Goal: Task Accomplishment & Management: Manage account settings

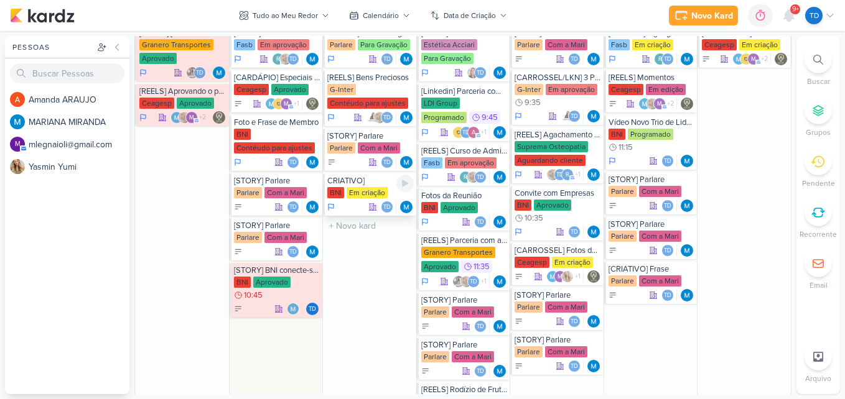
scroll to position [1120, 0]
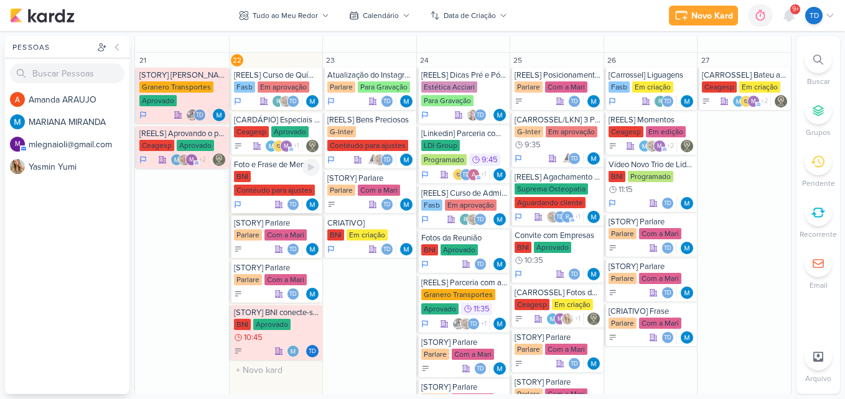
click at [250, 178] on div "BNI Contéudo para ajustes" at bounding box center [277, 184] width 86 height 26
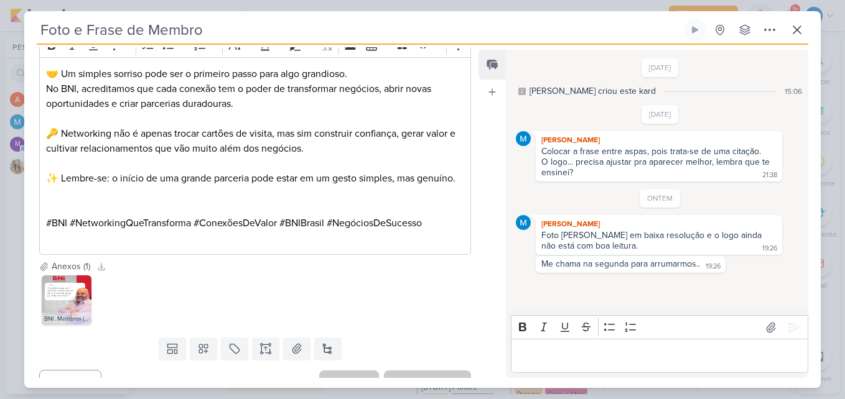
scroll to position [215, 0]
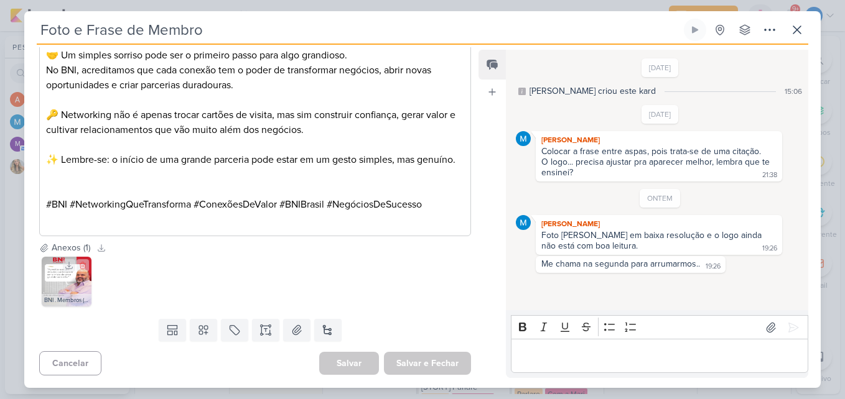
click at [50, 291] on img at bounding box center [67, 282] width 50 height 50
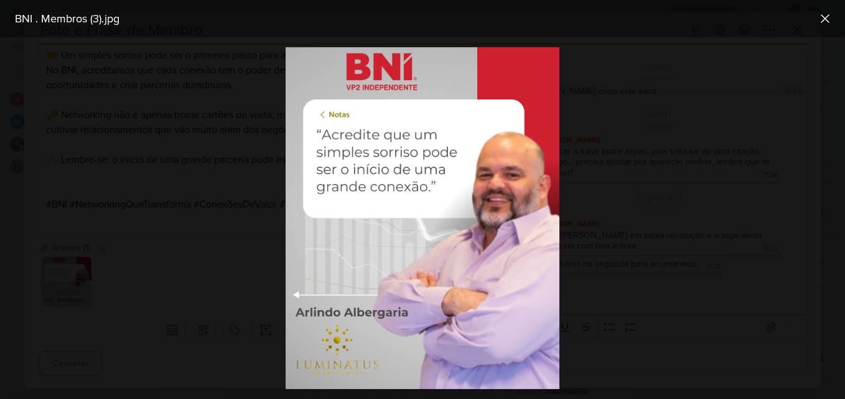
click at [213, 289] on div at bounding box center [422, 218] width 845 height 362
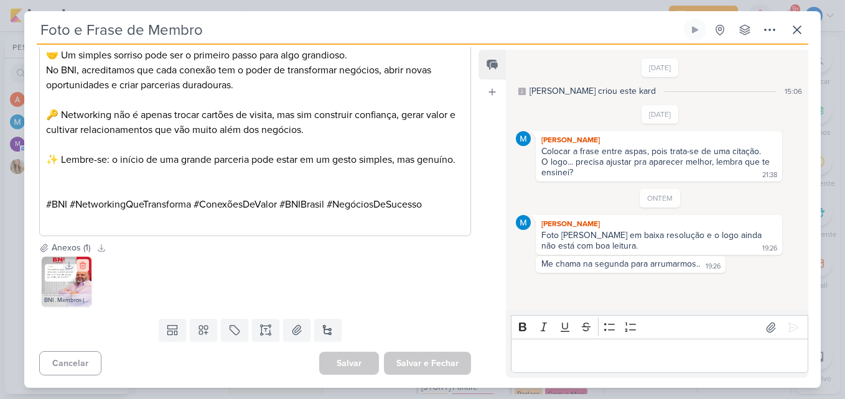
click at [82, 268] on icon at bounding box center [83, 266] width 6 height 7
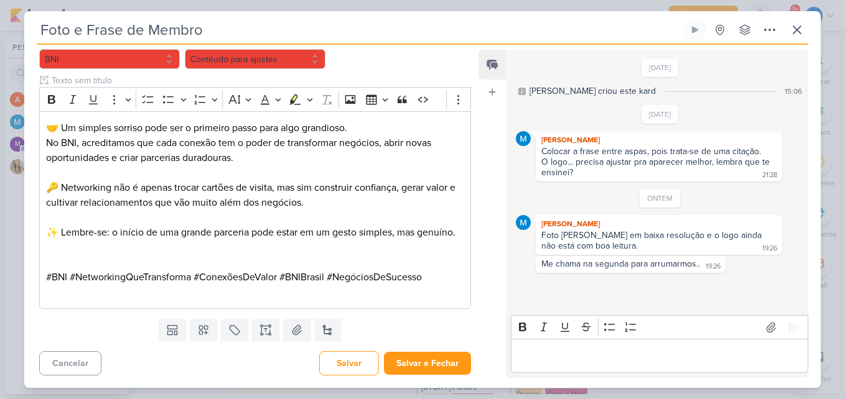
scroll to position [142, 0]
click at [301, 329] on button at bounding box center [296, 330] width 27 height 22
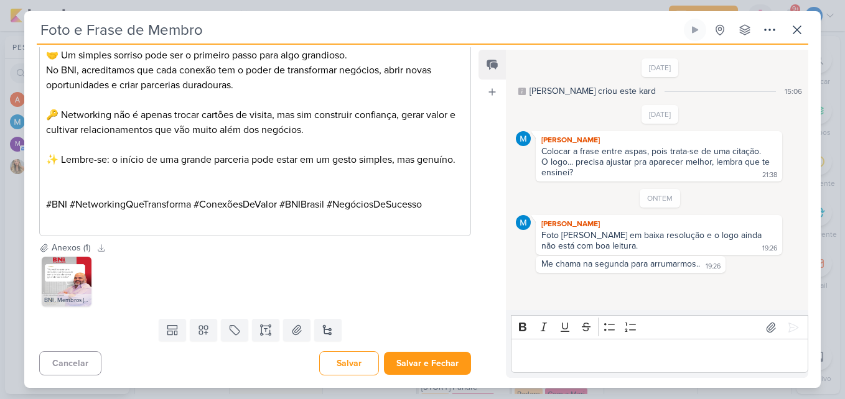
scroll to position [215, 0]
click at [72, 293] on img at bounding box center [67, 282] width 50 height 50
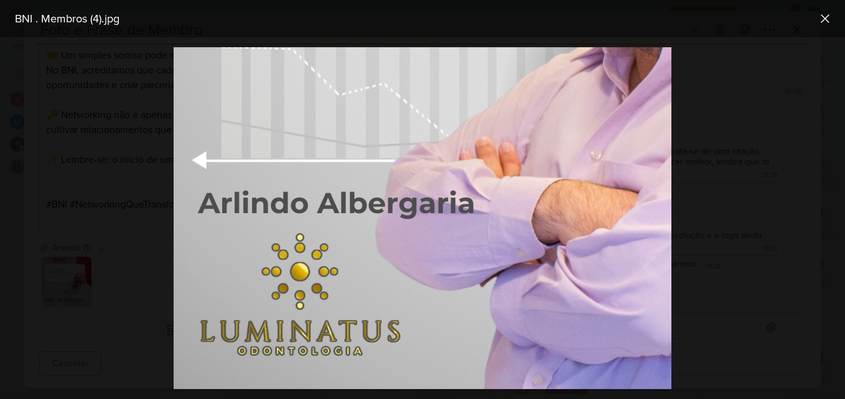
scroll to position [507, 0]
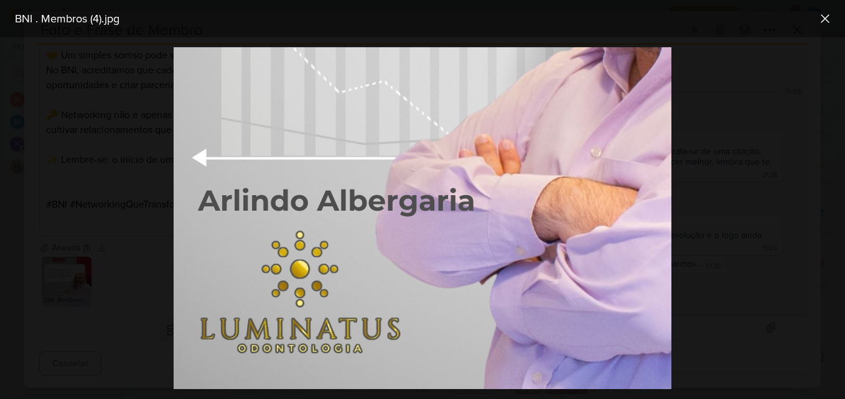
click at [87, 214] on div at bounding box center [422, 218] width 845 height 362
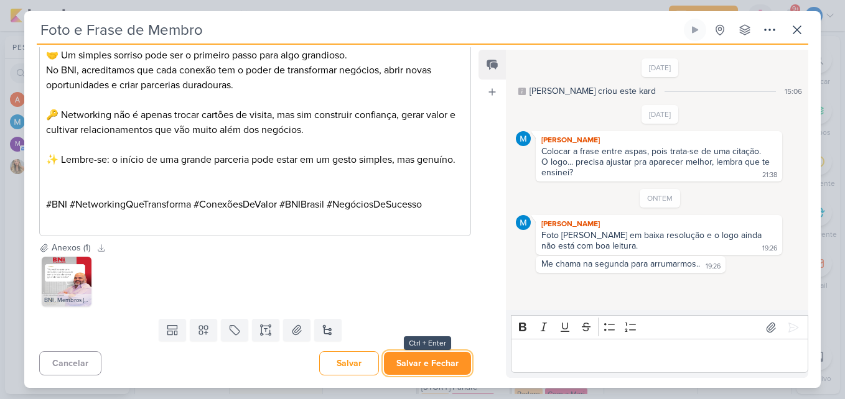
click at [448, 358] on button "Salvar e Fechar" at bounding box center [427, 363] width 87 height 23
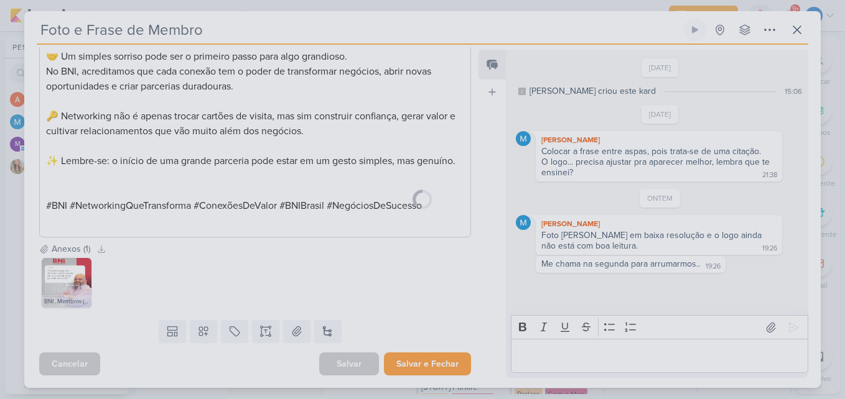
scroll to position [214, 0]
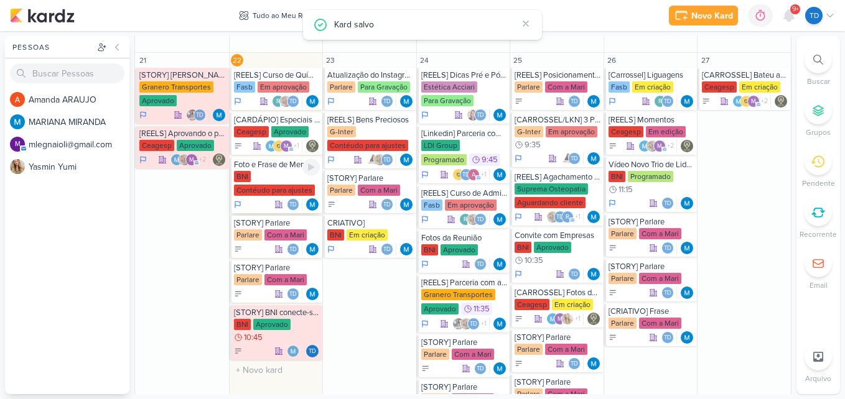
click at [283, 192] on div "Contéudo para ajustes" at bounding box center [274, 190] width 81 height 11
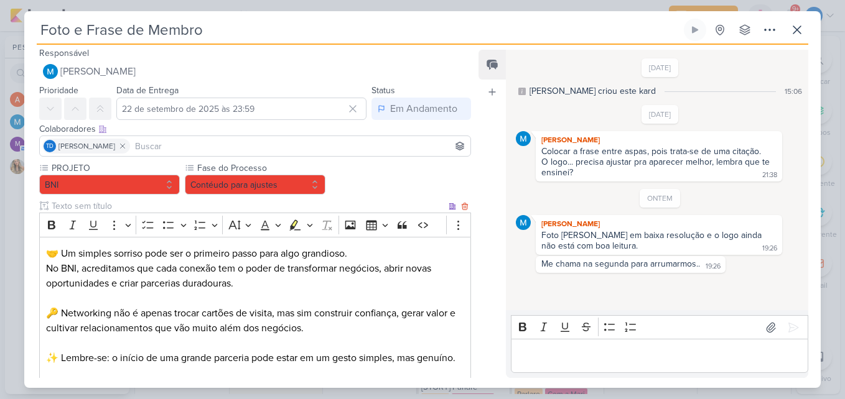
scroll to position [0, 0]
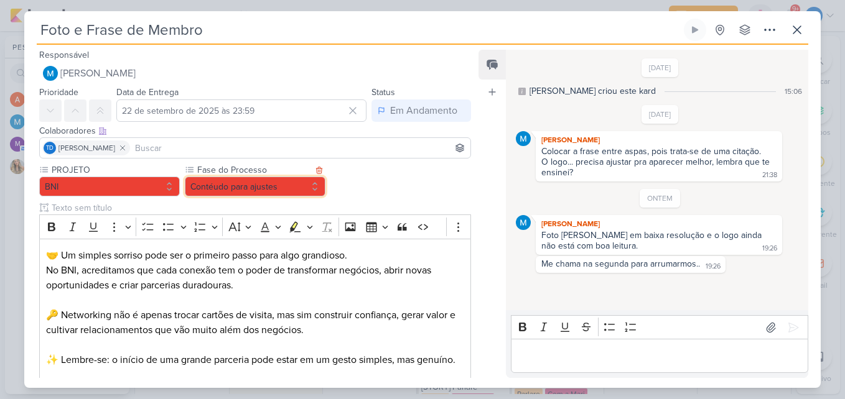
click at [301, 190] on button "Contéudo para ajustes" at bounding box center [255, 187] width 141 height 20
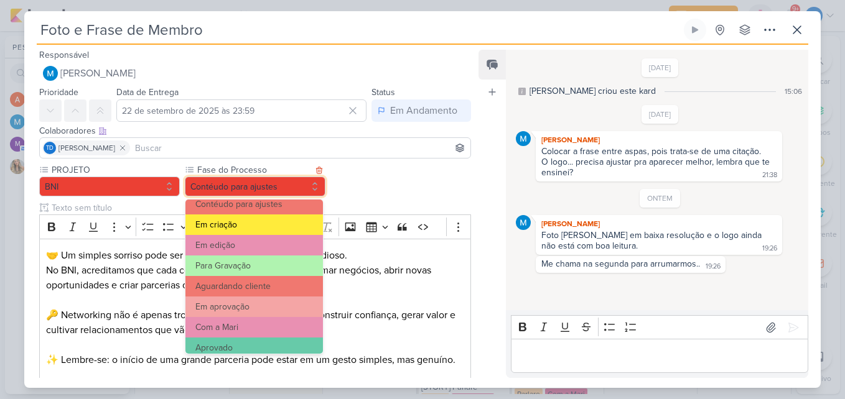
scroll to position [120, 0]
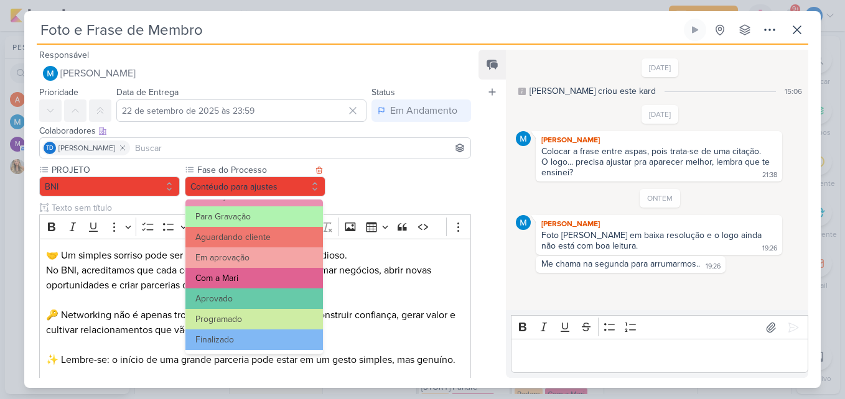
click at [285, 278] on button "Com a Mari" at bounding box center [254, 278] width 138 height 21
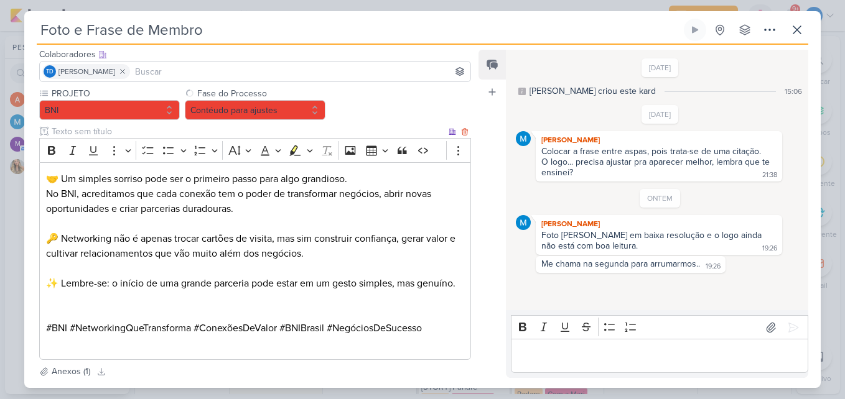
scroll to position [215, 0]
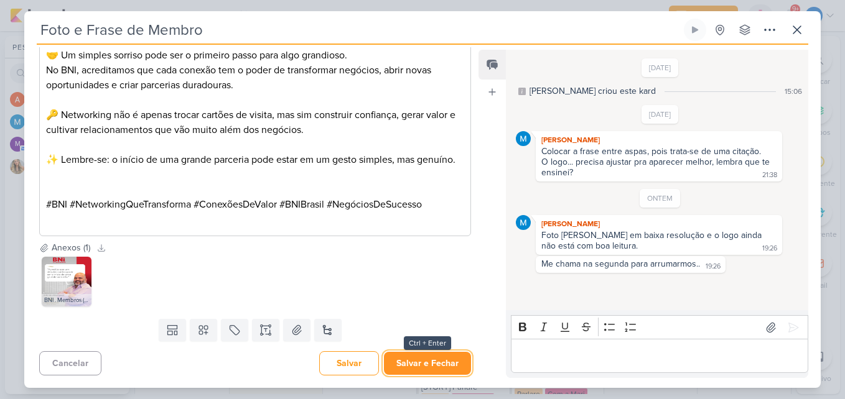
click at [417, 361] on button "Salvar e Fechar" at bounding box center [427, 363] width 87 height 23
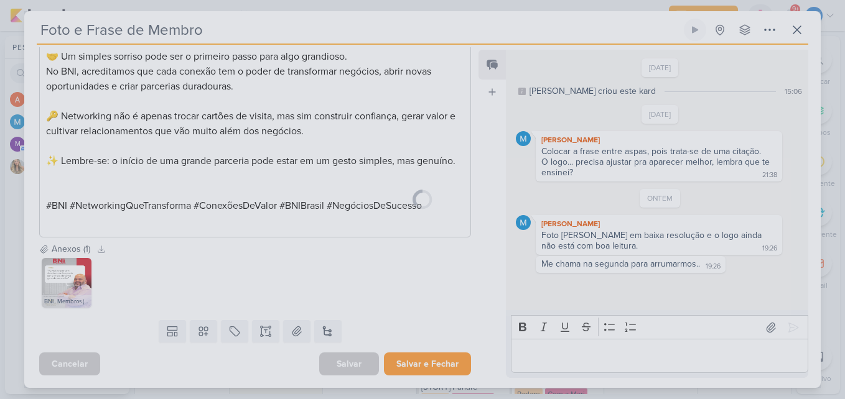
scroll to position [214, 0]
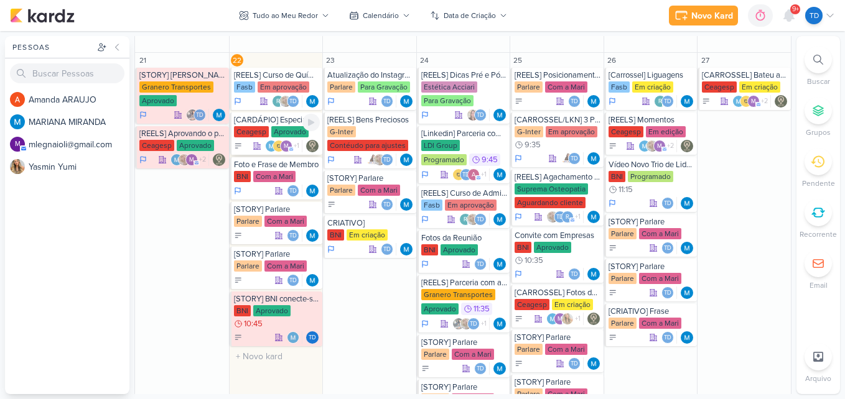
click at [285, 127] on div "Aprovado" at bounding box center [289, 131] width 37 height 11
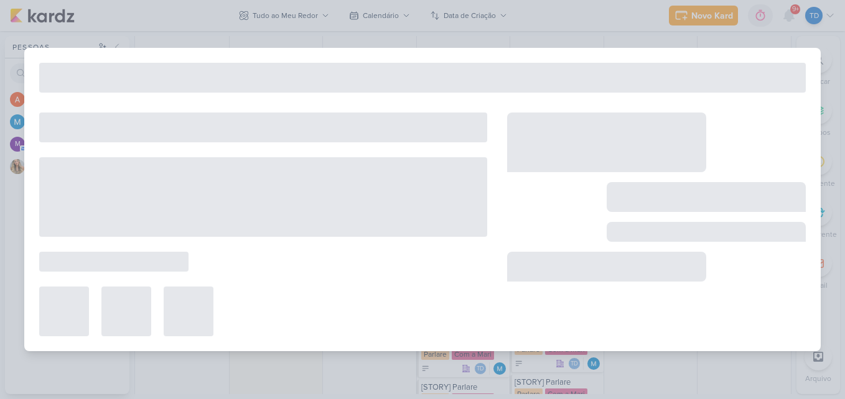
type input "[CARDÁPIO] Especiais da Semana"
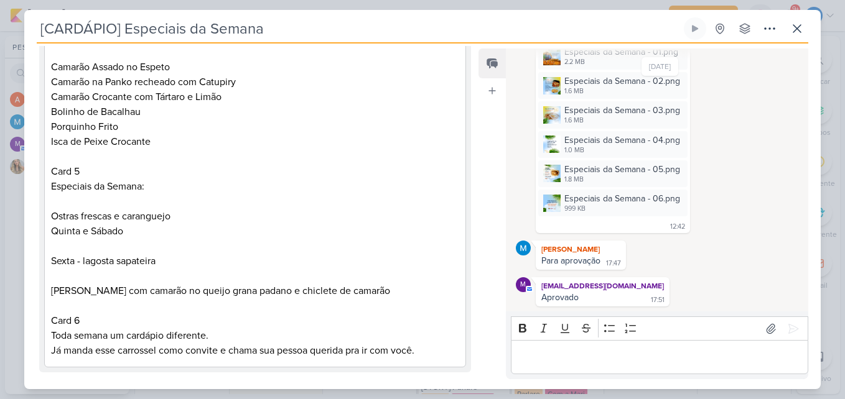
scroll to position [322, 0]
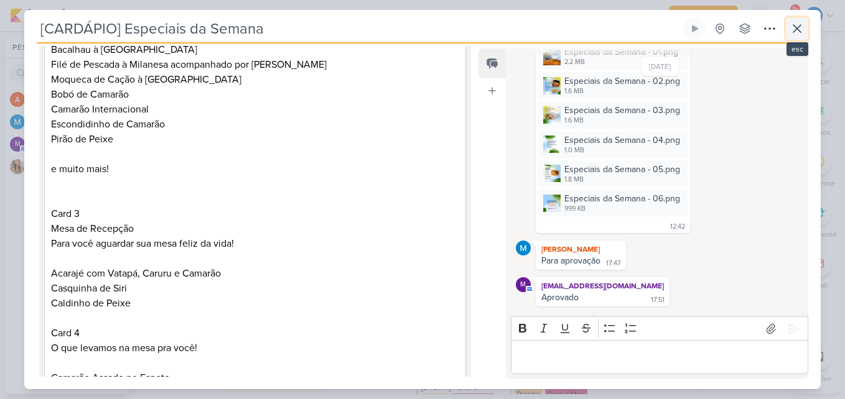
click at [803, 22] on icon at bounding box center [797, 28] width 15 height 15
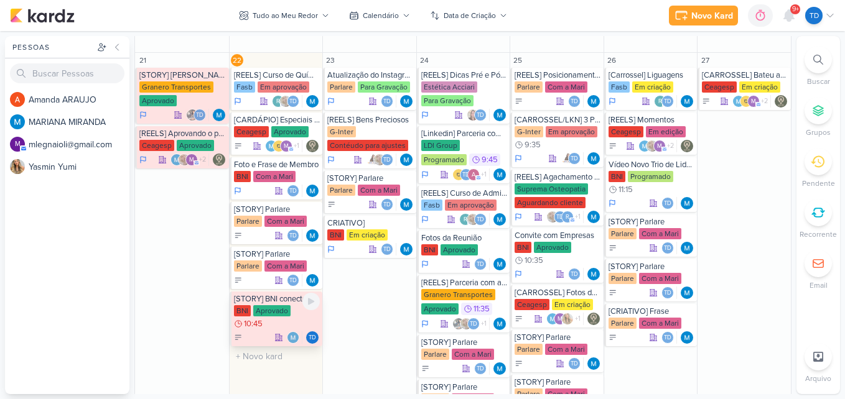
click at [286, 315] on div "Aprovado" at bounding box center [271, 311] width 37 height 11
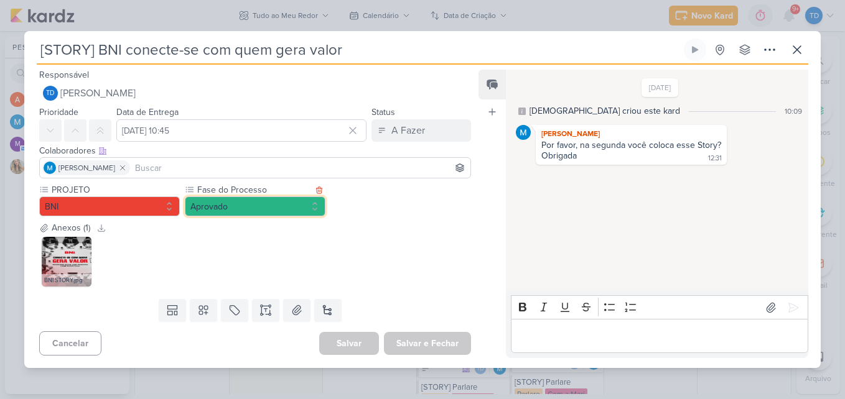
click at [271, 212] on button "Aprovado" at bounding box center [255, 207] width 141 height 20
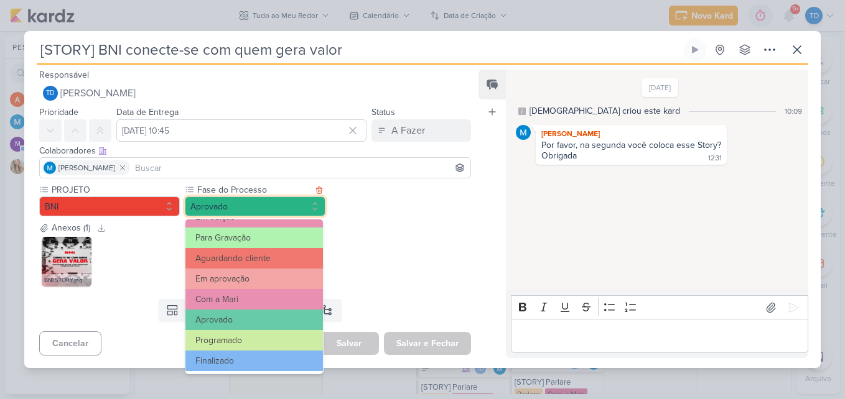
scroll to position [120, 0]
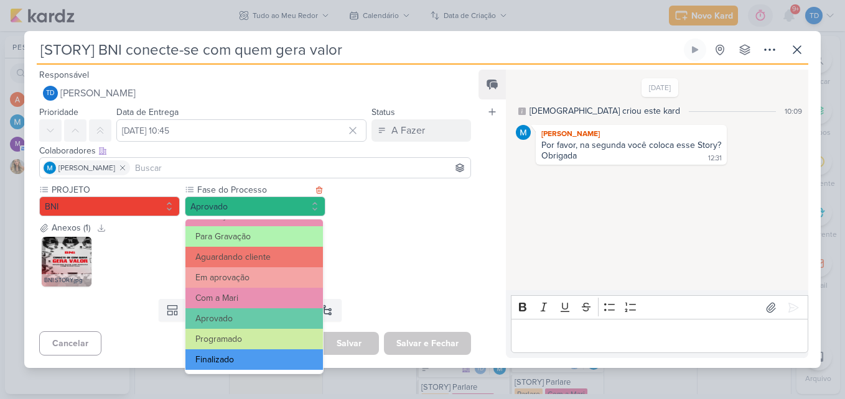
click at [255, 358] on button "Finalizado" at bounding box center [254, 360] width 138 height 21
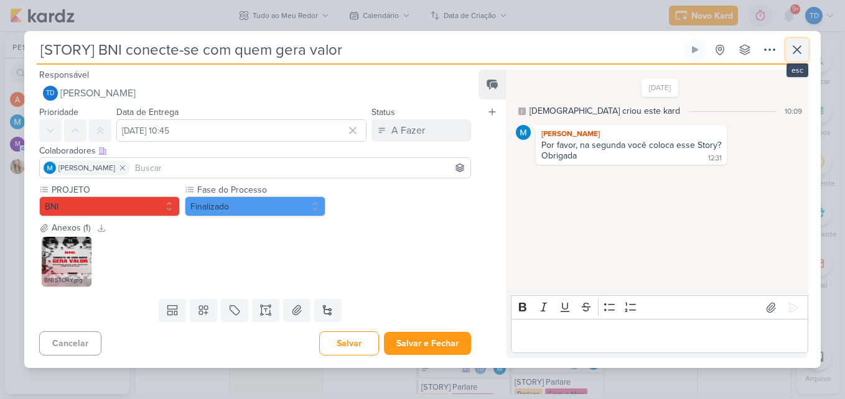
click at [795, 47] on icon at bounding box center [796, 49] width 7 height 7
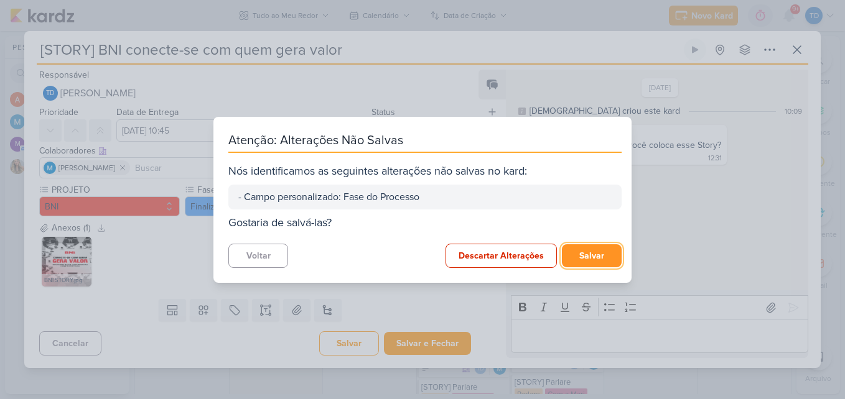
click at [581, 255] on button "Salvar" at bounding box center [592, 256] width 60 height 23
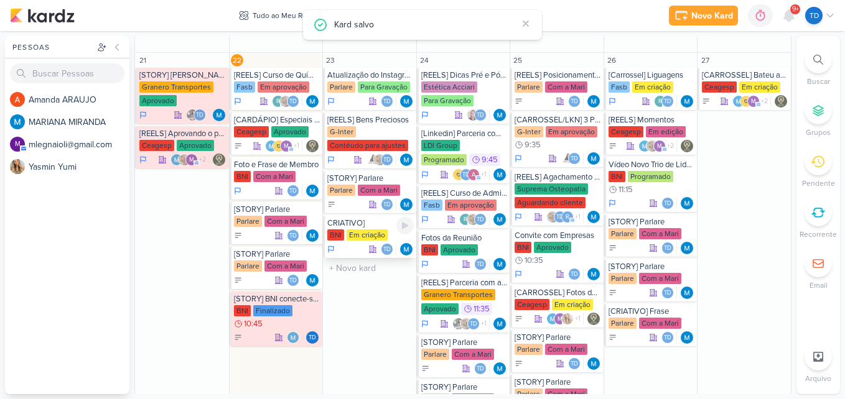
click at [347, 236] on div "Em criação" at bounding box center [367, 235] width 41 height 11
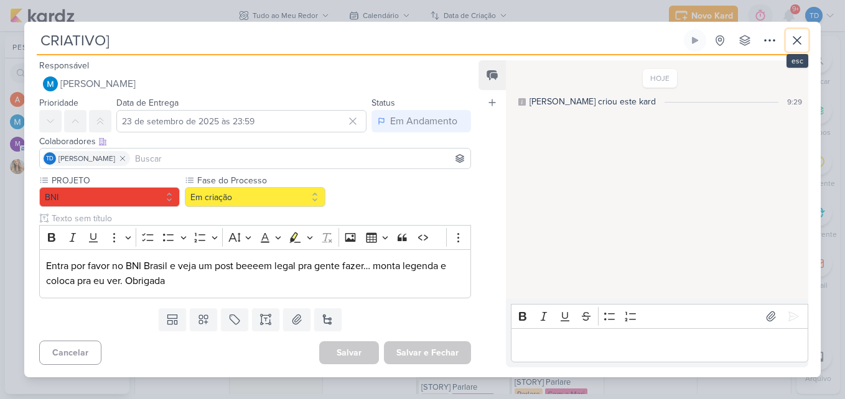
drag, startPoint x: 801, startPoint y: 34, endPoint x: 805, endPoint y: 28, distance: 6.4
click at [803, 29] on div "CRIATIVO] Criado por MARIANA" at bounding box center [422, 199] width 797 height 355
click at [803, 33] on icon at bounding box center [797, 40] width 15 height 15
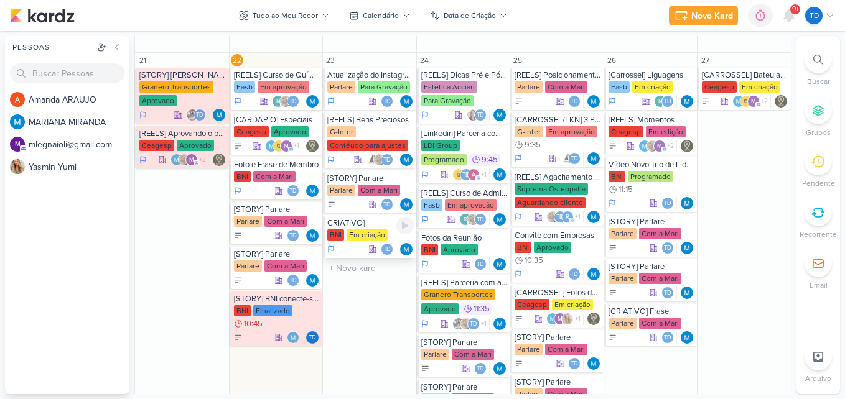
click at [368, 229] on div "CRIATIVO] BNI Em criação Td" at bounding box center [369, 237] width 93 height 42
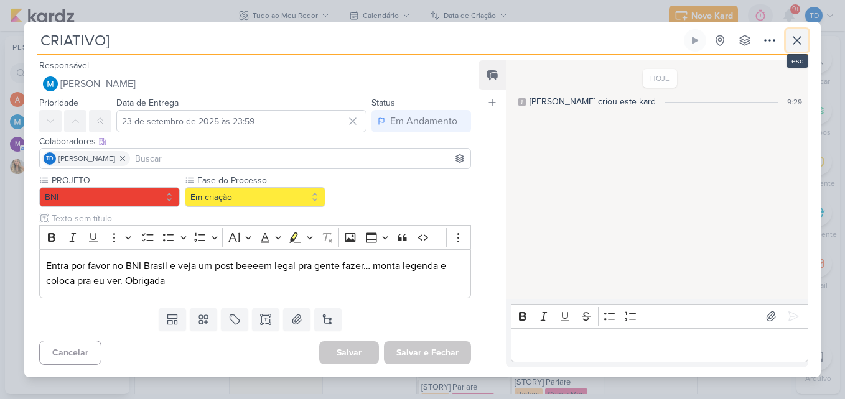
click at [788, 42] on button at bounding box center [797, 40] width 22 height 22
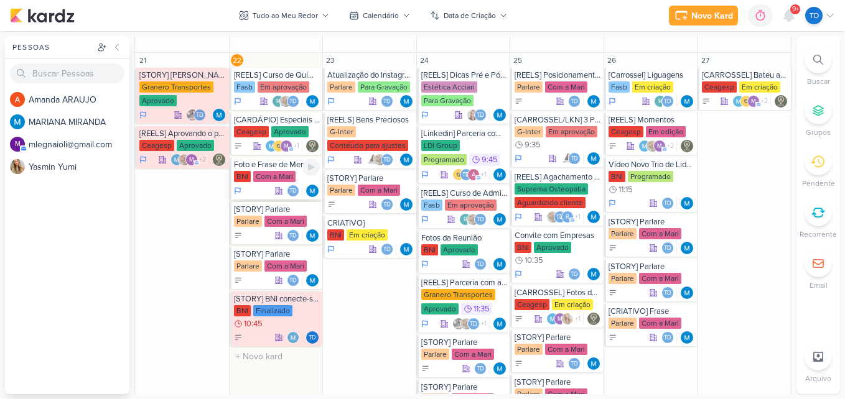
click at [263, 177] on div "Com a Mari" at bounding box center [274, 176] width 42 height 11
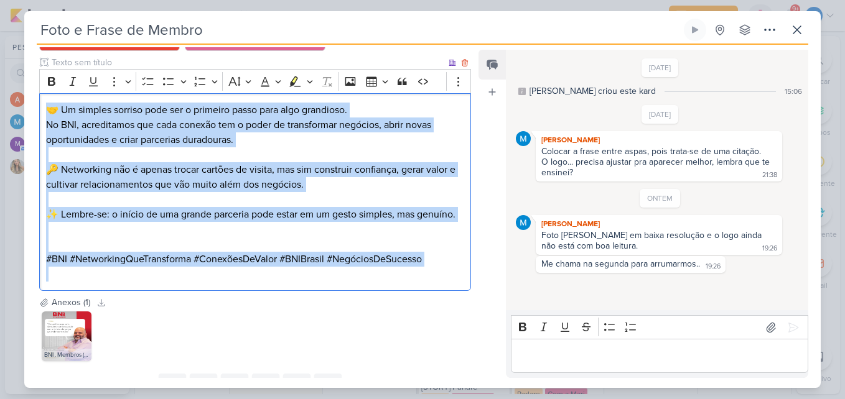
scroll to position [187, 0]
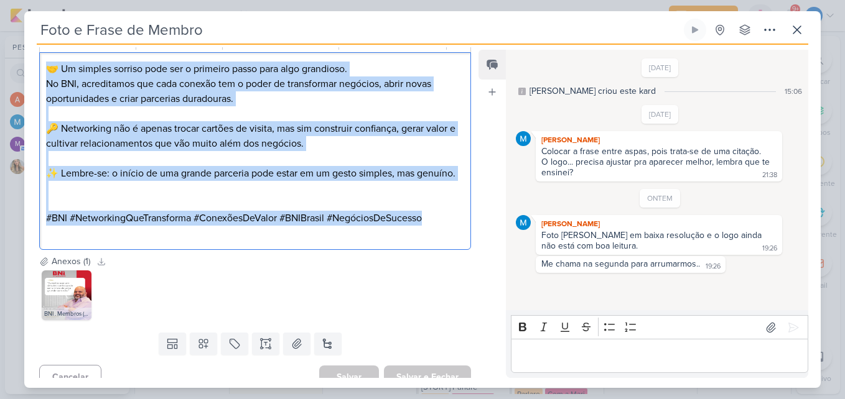
drag, startPoint x: 40, startPoint y: 257, endPoint x: 437, endPoint y: 233, distance: 397.7
click at [437, 233] on div "🤝 Um simples sorriso pode ser o primeiro passo para algo grandioso. No BNI, acr…" at bounding box center [255, 151] width 432 height 199
copy div "🤝 Um simples sorriso pode ser o primeiro passo para algo grandioso. No BNI, acr…"
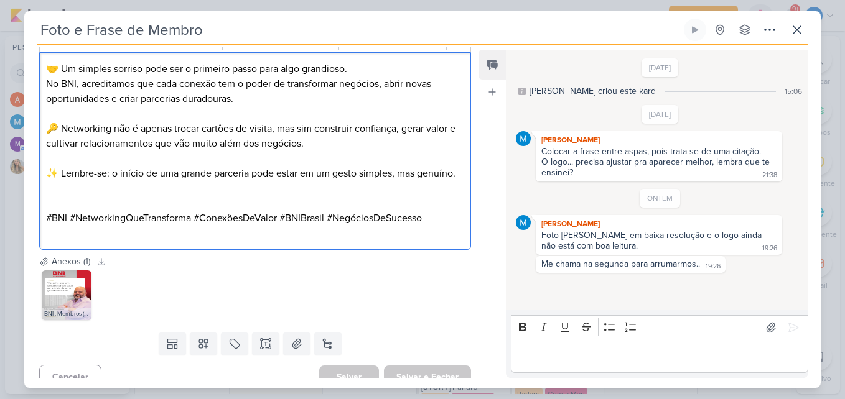
click at [256, 251] on div "🤝 Um simples sorriso pode ser o primeiro passo para algo grandioso. No BNI, acr…" at bounding box center [255, 151] width 432 height 199
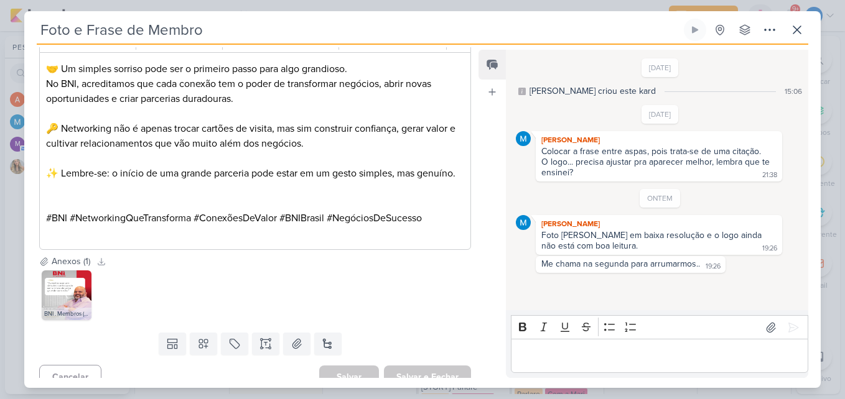
click at [416, 289] on div "BNI . Membros (4).jpg" at bounding box center [255, 295] width 432 height 55
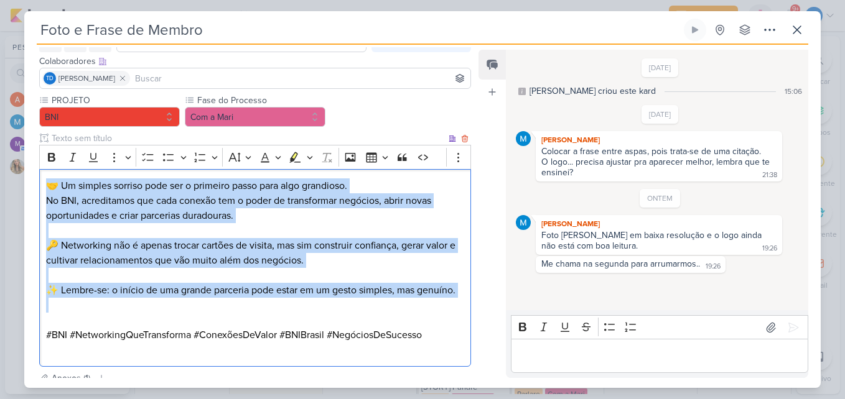
scroll to position [153, 0]
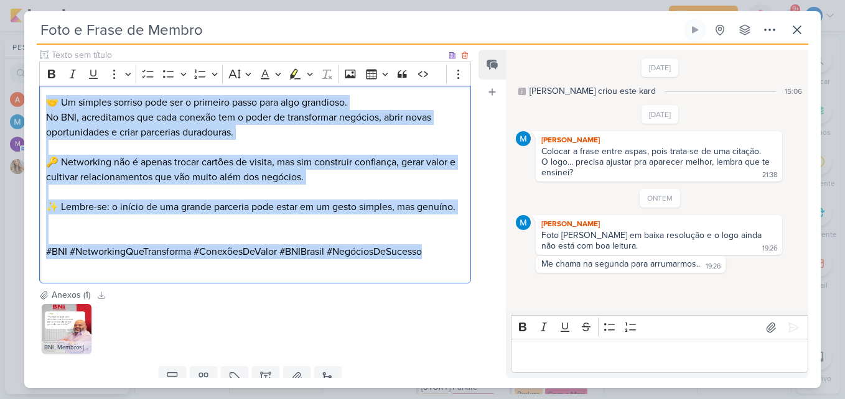
drag, startPoint x: 44, startPoint y: 219, endPoint x: 454, endPoint y: 274, distance: 414.4
click at [454, 274] on div "🤝 Um simples sorriso pode ser o primeiro passo para algo grandioso. No BNI, acr…" at bounding box center [255, 185] width 432 height 199
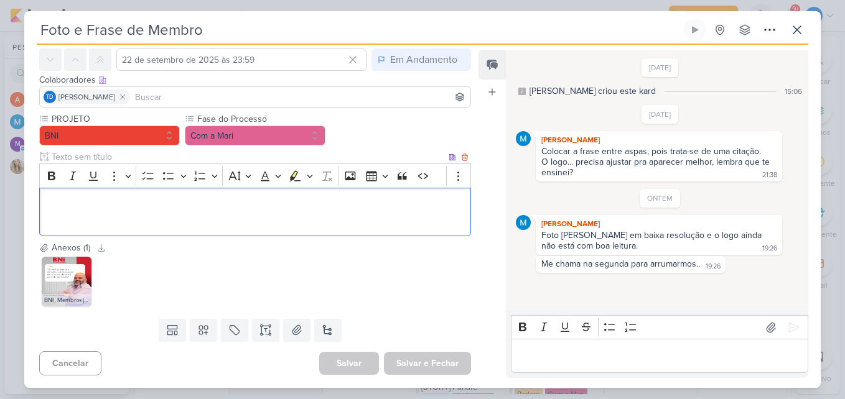
scroll to position [51, 0]
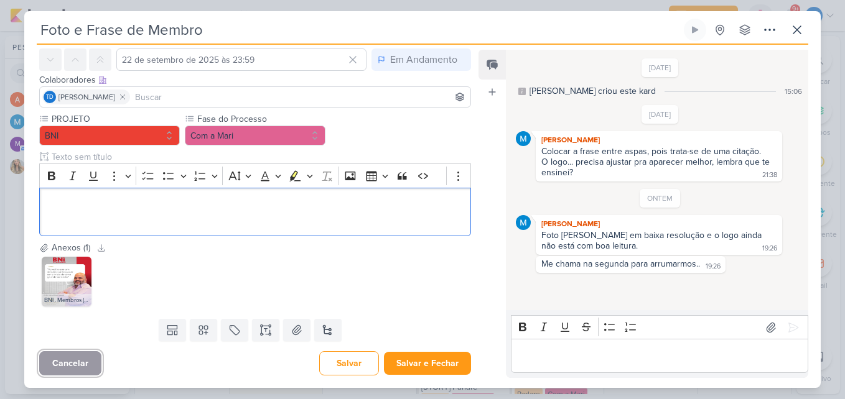
click at [93, 367] on button "Cancelar" at bounding box center [70, 364] width 62 height 24
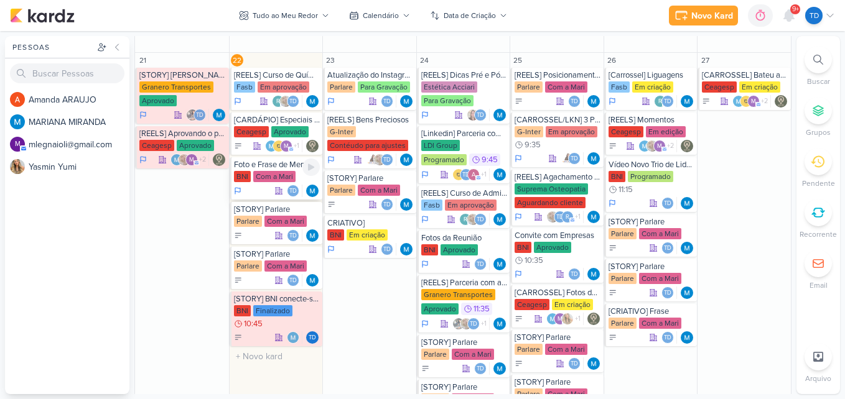
click at [274, 189] on icon at bounding box center [278, 191] width 9 height 9
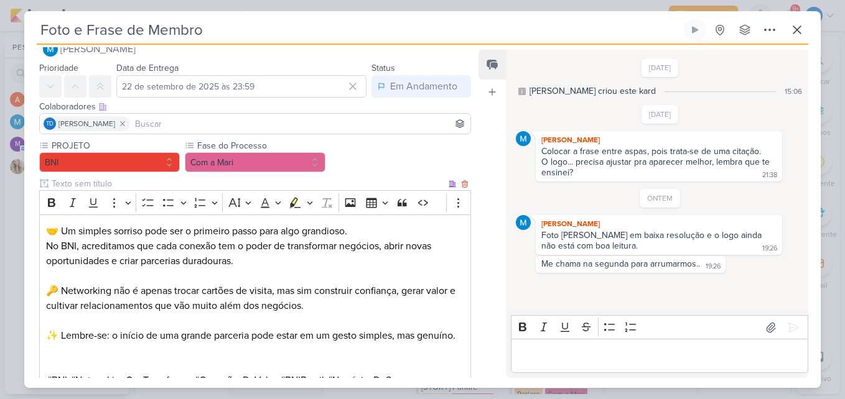
scroll to position [124, 0]
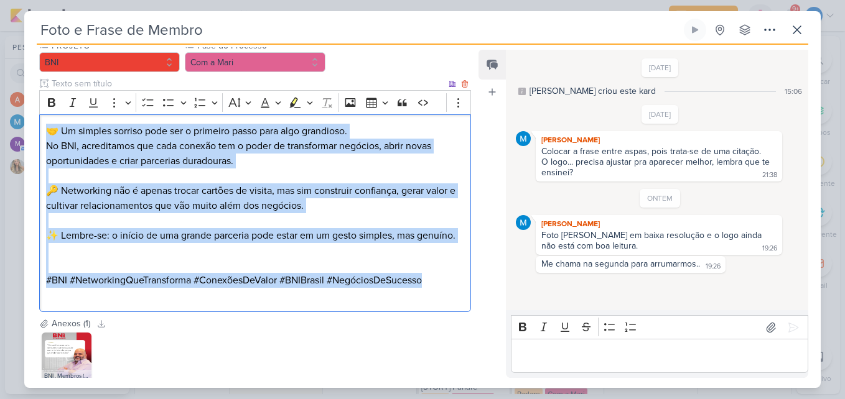
drag, startPoint x: 43, startPoint y: 133, endPoint x: 439, endPoint y: 289, distance: 425.7
click at [439, 289] on div "🤝 Um simples sorriso pode ser o primeiro passo para algo grandioso. No BNI, acr…" at bounding box center [255, 213] width 432 height 199
copy div "🤝 Um simples sorriso pode ser o primeiro passo para algo grandioso. No BNI, acr…"
click at [159, 258] on p "Editor editing area: main" at bounding box center [255, 250] width 418 height 15
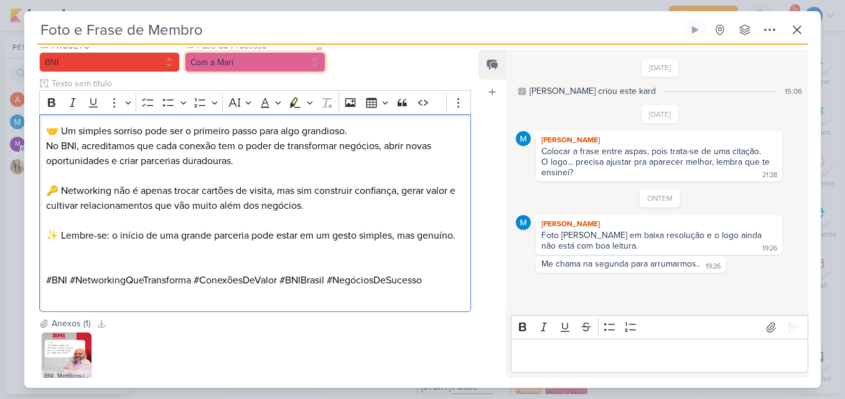
click at [262, 64] on button "Com a Mari" at bounding box center [255, 62] width 141 height 20
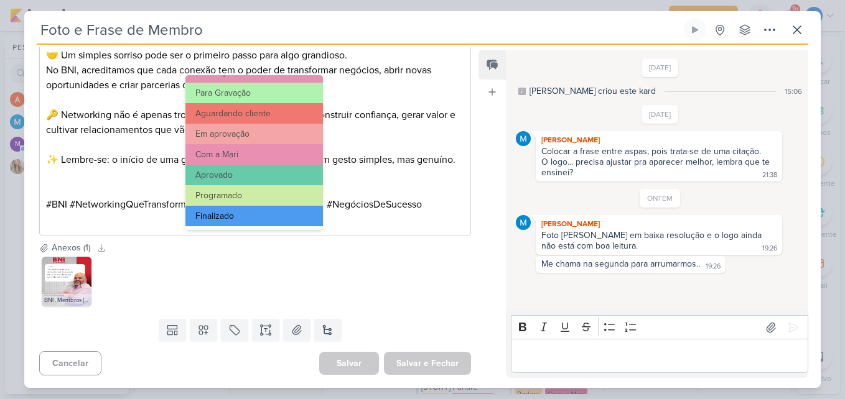
scroll to position [120, 0]
click at [256, 213] on button "Finalizado" at bounding box center [254, 215] width 138 height 21
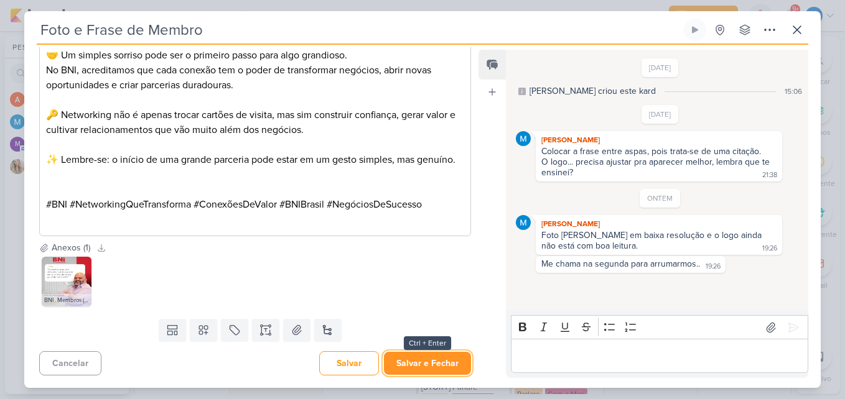
click at [406, 363] on button "Salvar e Fechar" at bounding box center [427, 363] width 87 height 23
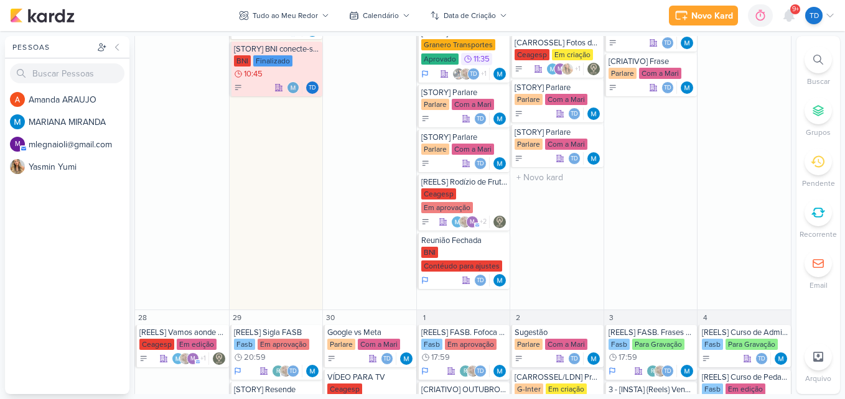
scroll to position [1431, 0]
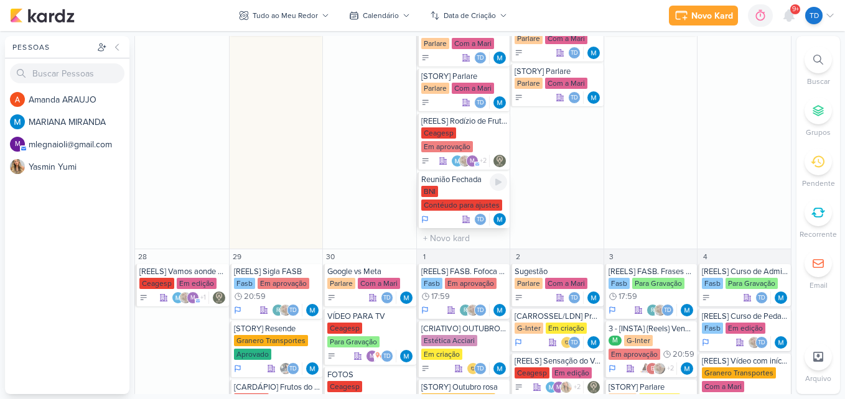
click at [475, 185] on div "Reunião Fechada BNI Contéudo para ajustes Td" at bounding box center [463, 200] width 93 height 56
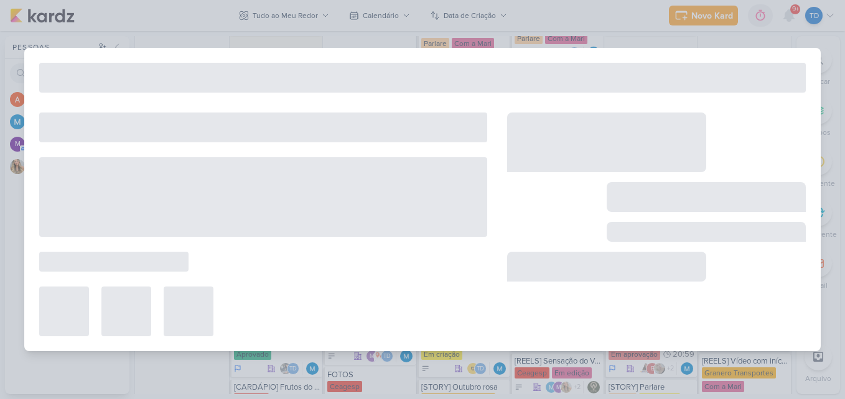
type input "Reunião Fechada"
type input "24 de setembro de 2025 às 23:59"
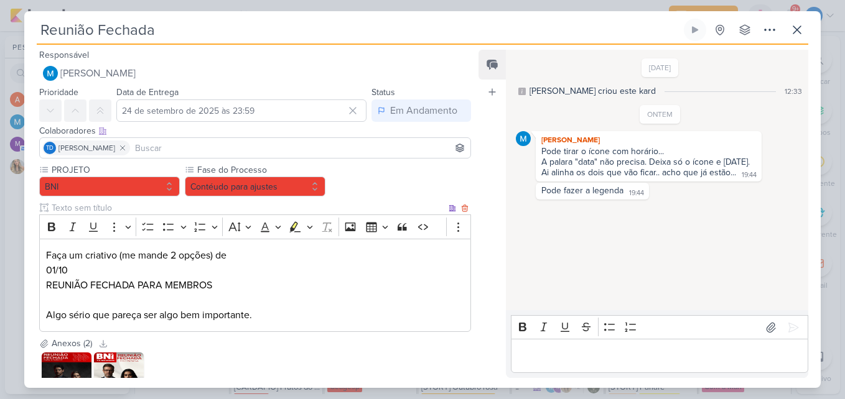
scroll to position [96, 0]
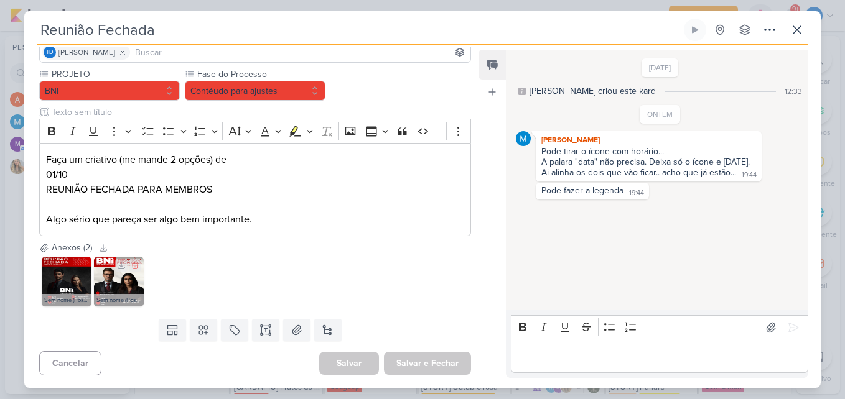
click at [116, 285] on img at bounding box center [119, 282] width 50 height 50
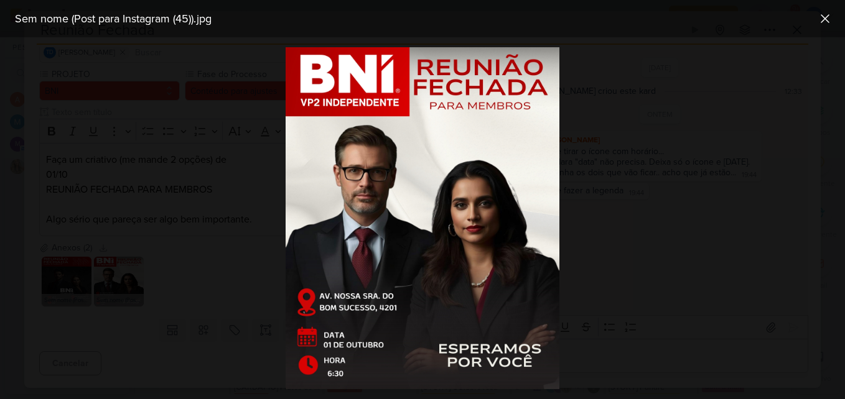
click at [510, 214] on img at bounding box center [423, 218] width 274 height 342
drag, startPoint x: 559, startPoint y: 50, endPoint x: 487, endPoint y: 220, distance: 185.2
click at [491, 224] on div at bounding box center [422, 218] width 845 height 362
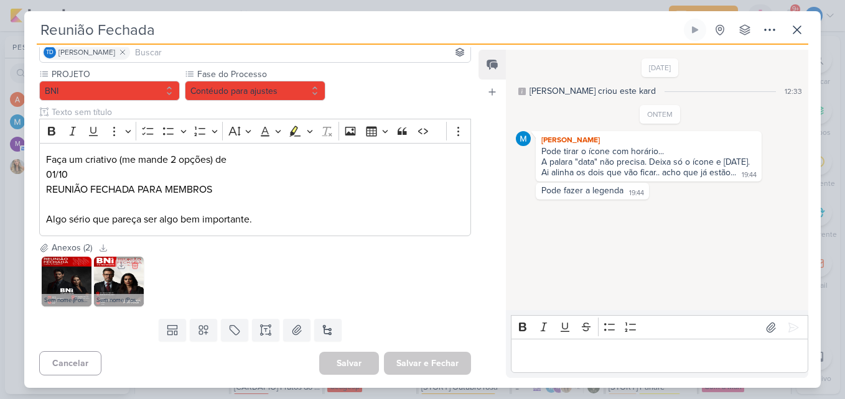
click at [95, 287] on img at bounding box center [119, 282] width 50 height 50
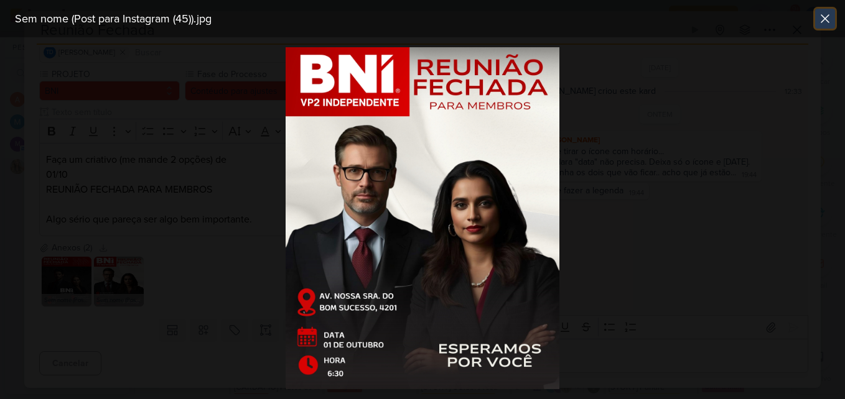
click at [834, 20] on button at bounding box center [825, 19] width 20 height 20
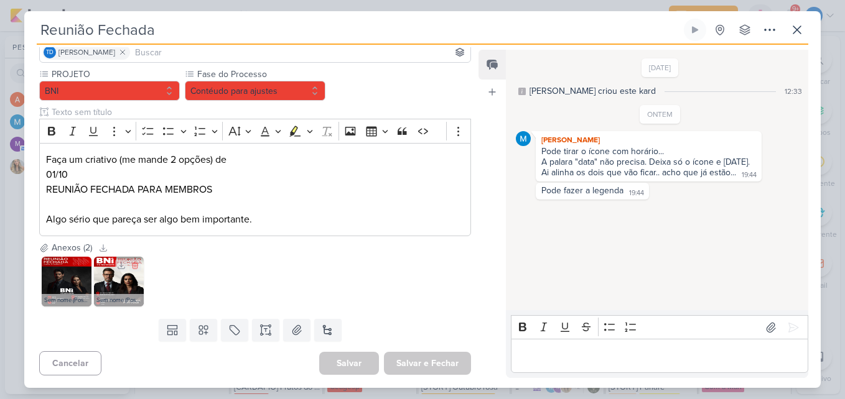
click at [139, 279] on img at bounding box center [119, 282] width 50 height 50
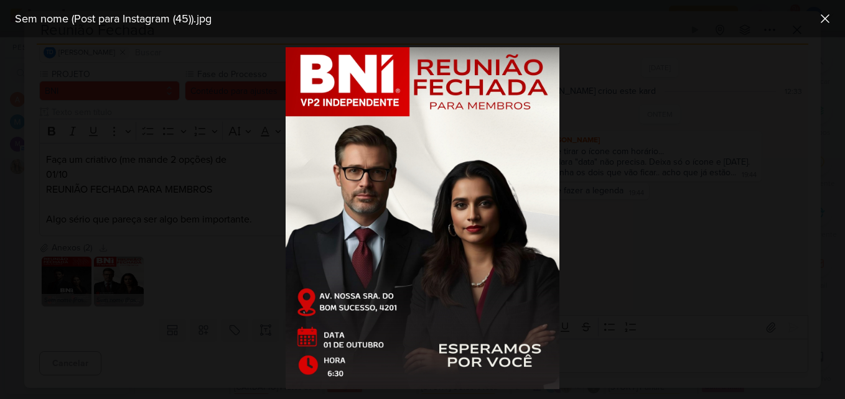
click at [681, 203] on div at bounding box center [422, 218] width 845 height 362
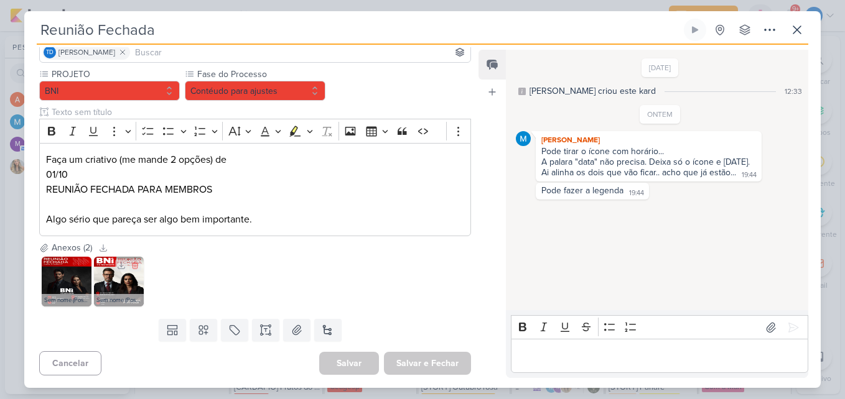
click at [122, 274] on img at bounding box center [119, 282] width 50 height 50
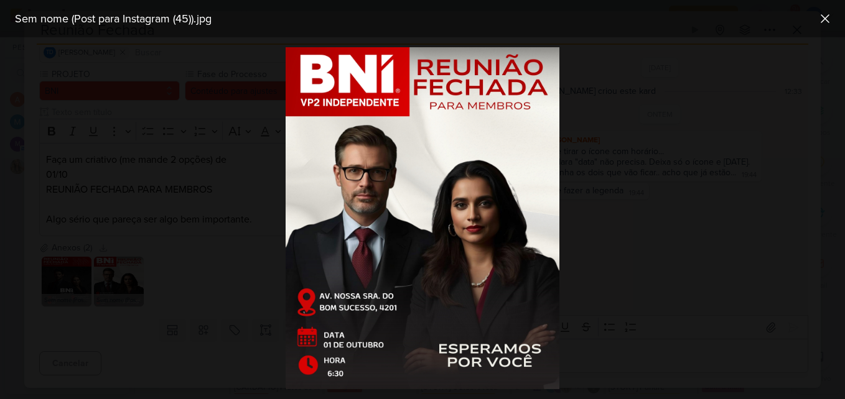
click at [510, 154] on img at bounding box center [423, 218] width 274 height 342
click at [596, 104] on div at bounding box center [422, 218] width 845 height 362
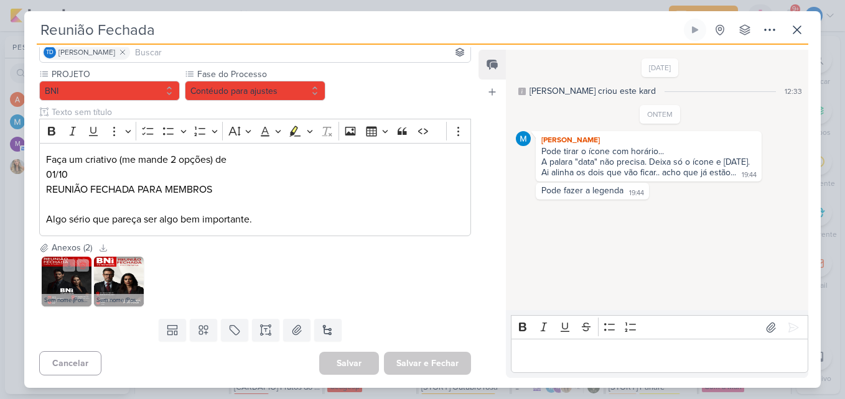
click at [71, 291] on img at bounding box center [67, 282] width 50 height 50
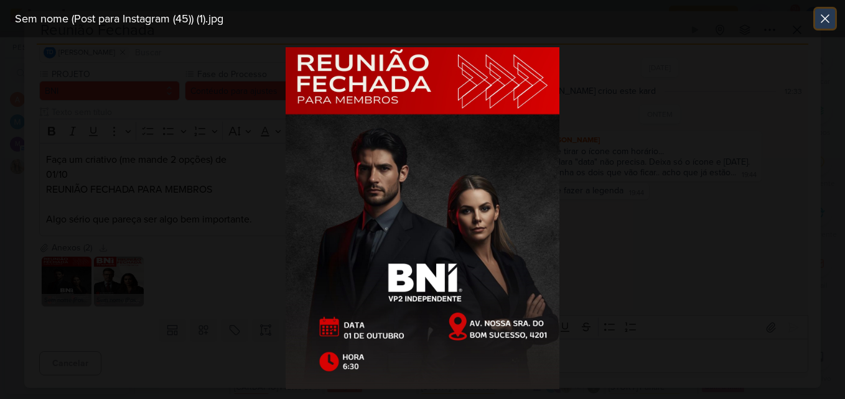
click at [831, 18] on icon at bounding box center [825, 18] width 15 height 15
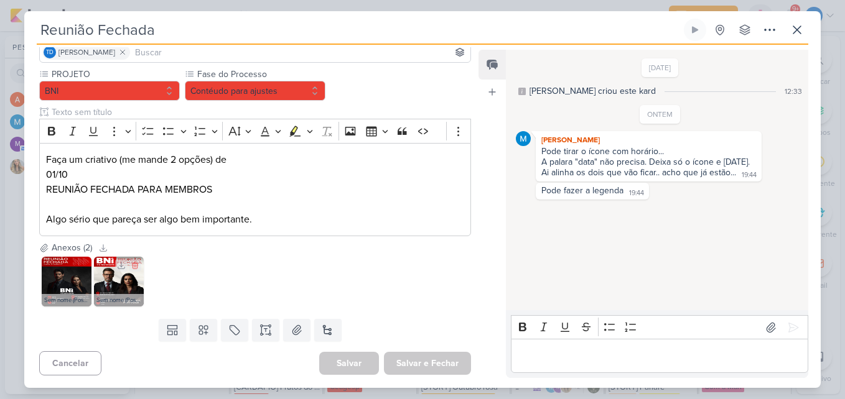
drag, startPoint x: 127, startPoint y: 279, endPoint x: 135, endPoint y: 278, distance: 8.3
click at [128, 280] on img at bounding box center [119, 282] width 50 height 50
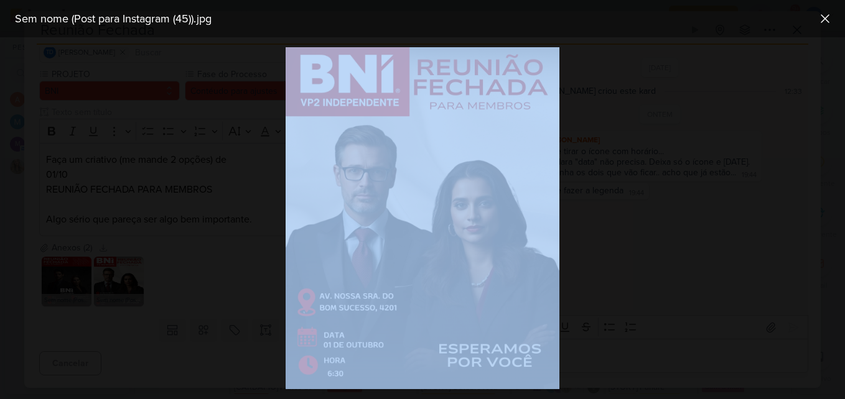
drag, startPoint x: 286, startPoint y: 47, endPoint x: 510, endPoint y: 302, distance: 339.5
click at [510, 302] on div at bounding box center [422, 218] width 845 height 362
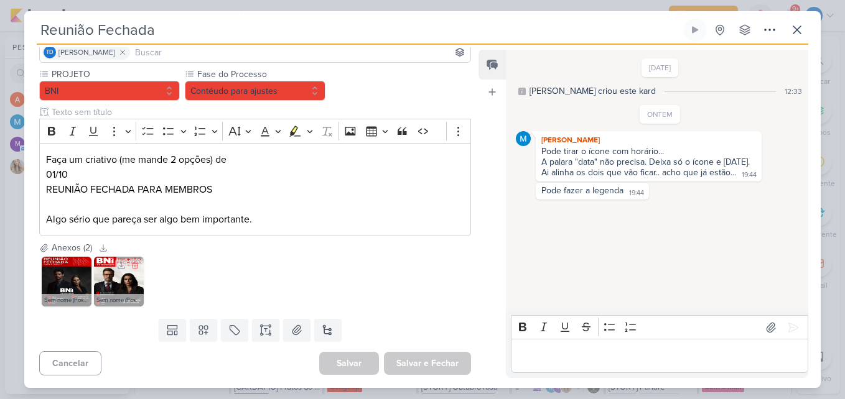
click at [121, 298] on div "Sem nome (Post para Instagram (45)).jpg" at bounding box center [119, 300] width 50 height 12
click at [85, 268] on icon at bounding box center [83, 266] width 6 height 7
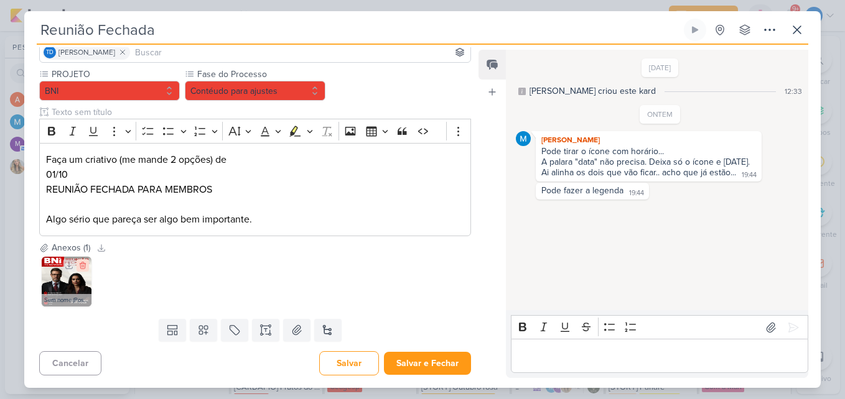
click at [85, 266] on icon at bounding box center [83, 266] width 6 height 7
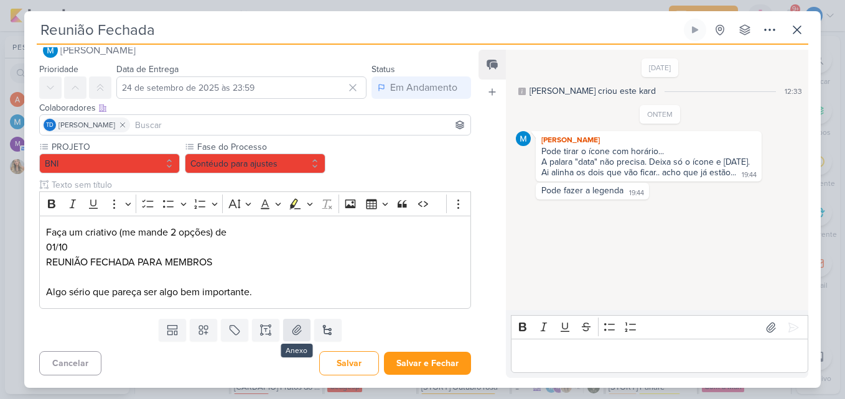
scroll to position [23, 0]
click at [291, 333] on icon at bounding box center [297, 330] width 12 height 12
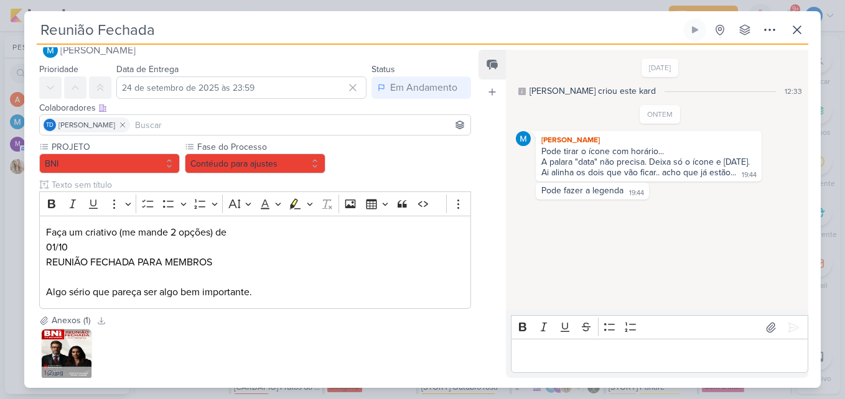
scroll to position [96, 0]
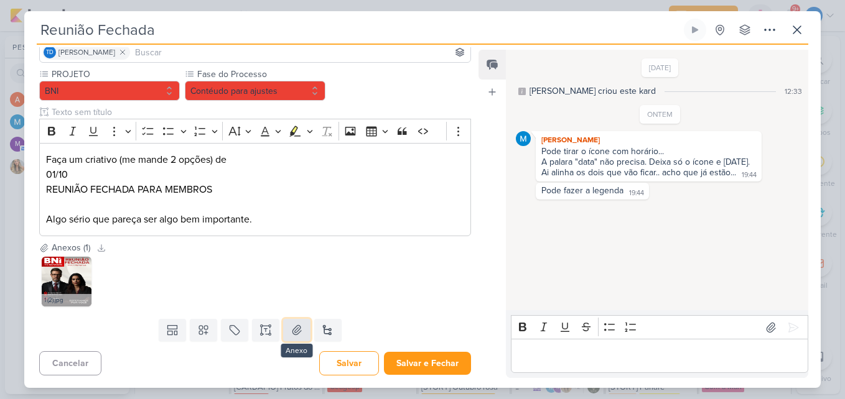
click at [298, 331] on icon at bounding box center [297, 330] width 12 height 12
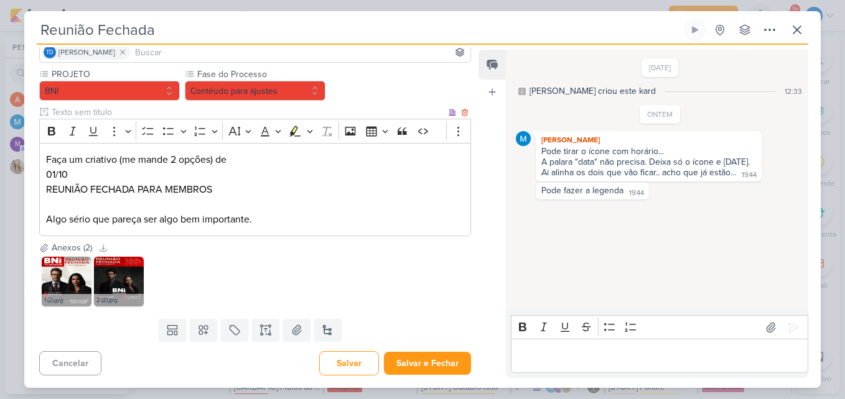
click at [98, 114] on input "text" at bounding box center [247, 112] width 397 height 13
type input "Legenda"
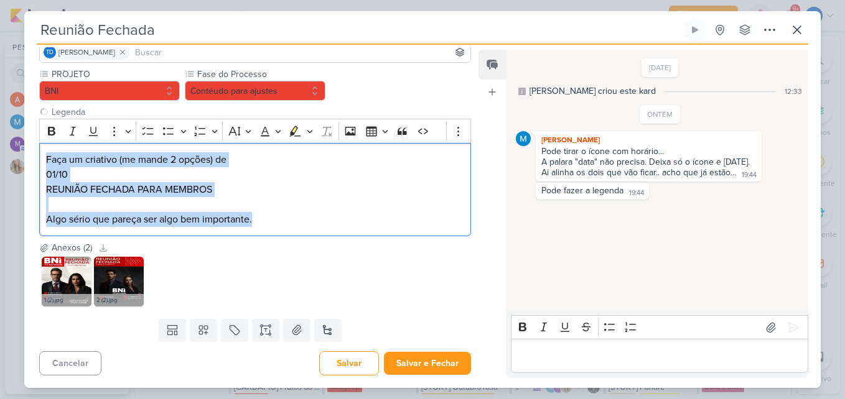
drag, startPoint x: 263, startPoint y: 227, endPoint x: 16, endPoint y: 132, distance: 264.5
click at [16, 132] on div "Reunião Fechada Criado por MARIANA" at bounding box center [422, 199] width 845 height 399
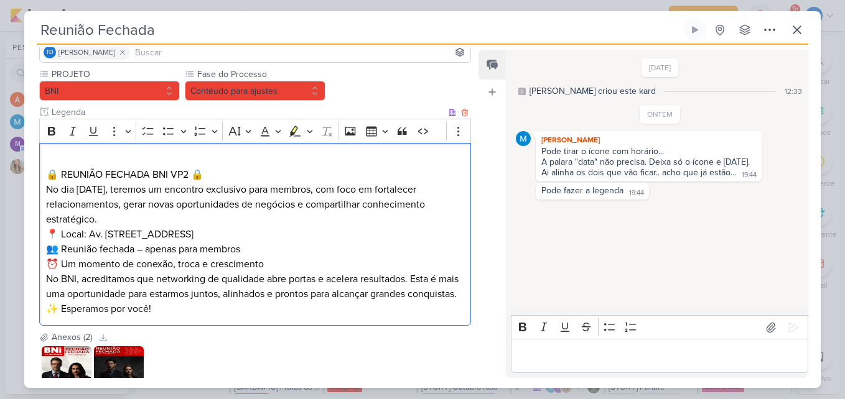
click at [44, 169] on div "🔒 REUNIÃO FECHADA BNI VP2 🔒 No dia [DATE], teremos um encontro exclusivo para m…" at bounding box center [255, 235] width 432 height 184
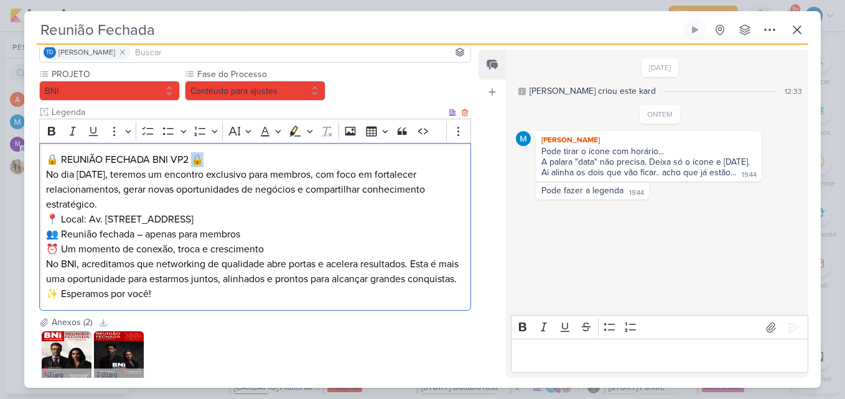
drag, startPoint x: 213, startPoint y: 157, endPoint x: 201, endPoint y: 161, distance: 12.2
click at [200, 161] on p "🔒 REUNIÃO FECHADA BNI VP2 🔒" at bounding box center [255, 159] width 418 height 15
drag, startPoint x: 191, startPoint y: 159, endPoint x: 173, endPoint y: 156, distance: 18.4
click at [173, 156] on p "🔒 REUNIÃO FECHADA BNI VP2 🔒" at bounding box center [255, 159] width 418 height 15
click at [173, 156] on p "🔒 REUNIÃO FECHADA BNI 🔒" at bounding box center [255, 159] width 418 height 15
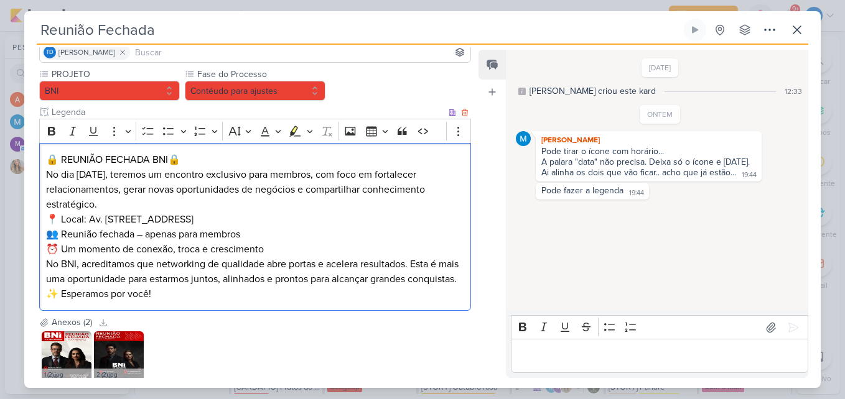
click at [179, 204] on p "No dia [DATE], teremos um encontro exclusivo para membros, com foco em fortalec…" at bounding box center [255, 189] width 418 height 45
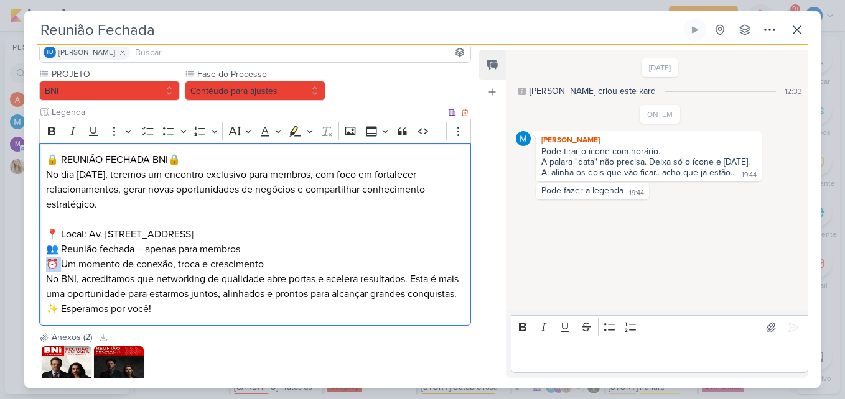
drag, startPoint x: 65, startPoint y: 264, endPoint x: 48, endPoint y: 265, distance: 17.5
click at [48, 265] on p "📍 Local: Av. Nossa Sra. do Bom Sucesso, 1201 👥 Reunião fechada – apenas para me…" at bounding box center [255, 249] width 418 height 45
click at [146, 251] on p "📍 Local: Av. Nossa Sra. do Bom Sucesso, 1201 👥 Reunião fechada – apenas para me…" at bounding box center [255, 249] width 418 height 45
click at [260, 263] on p "📍 Local: Av. Nossa Sra. do Bom Sucesso, 1201 👥 Reunião fechada apenas para memb…" at bounding box center [255, 249] width 418 height 45
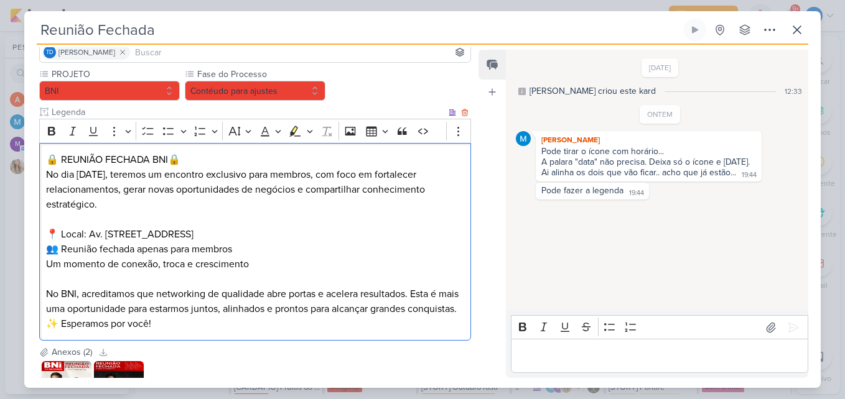
click at [124, 317] on p "No BNI, acreditamos que networking de qualidade abre portas e acelera resultado…" at bounding box center [255, 302] width 418 height 30
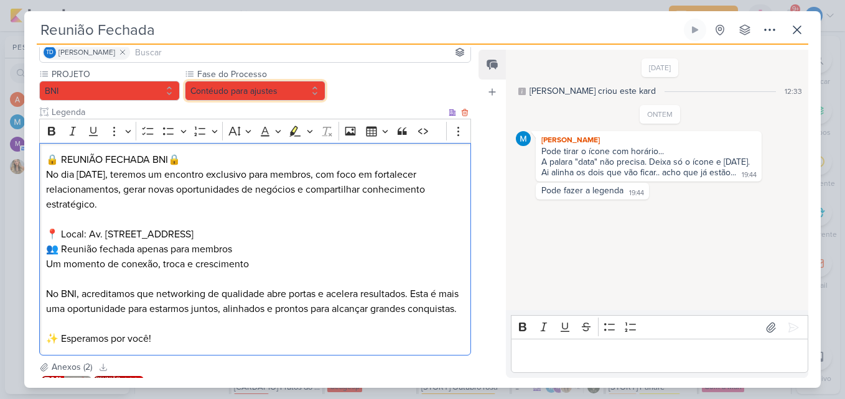
click at [289, 98] on button "Contéudo para ajustes" at bounding box center [255, 91] width 141 height 20
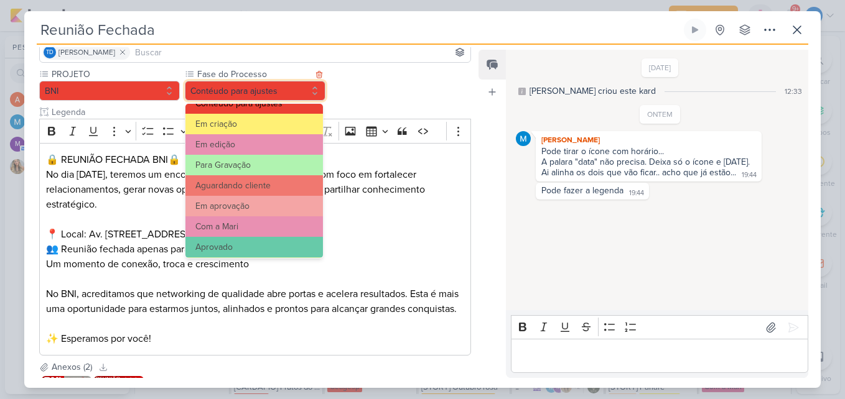
scroll to position [120, 0]
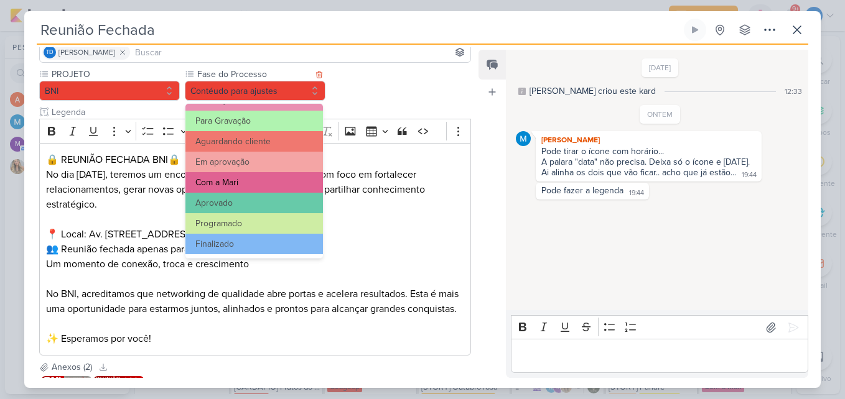
click at [281, 177] on button "Com a Mari" at bounding box center [254, 182] width 138 height 21
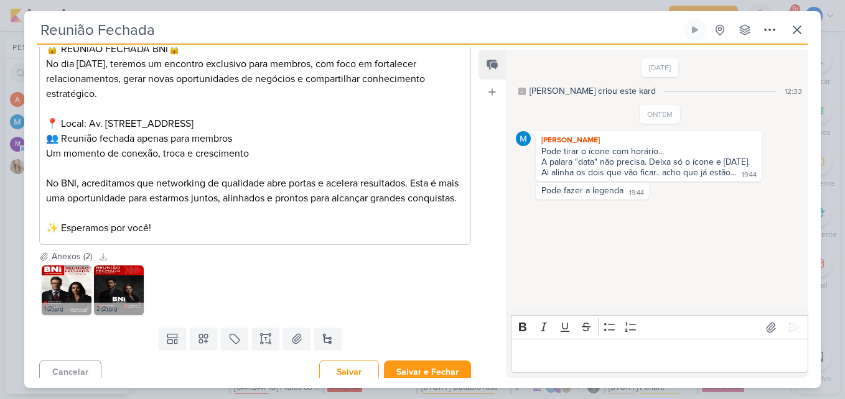
scroll to position [230, 0]
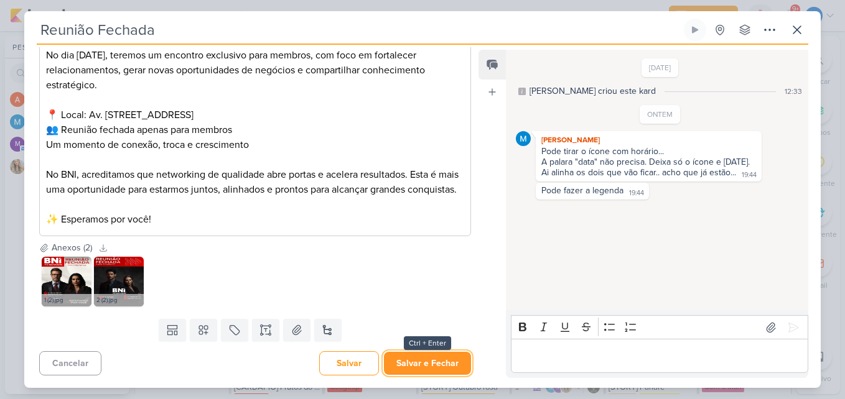
click at [449, 365] on button "Salvar e Fechar" at bounding box center [427, 363] width 87 height 23
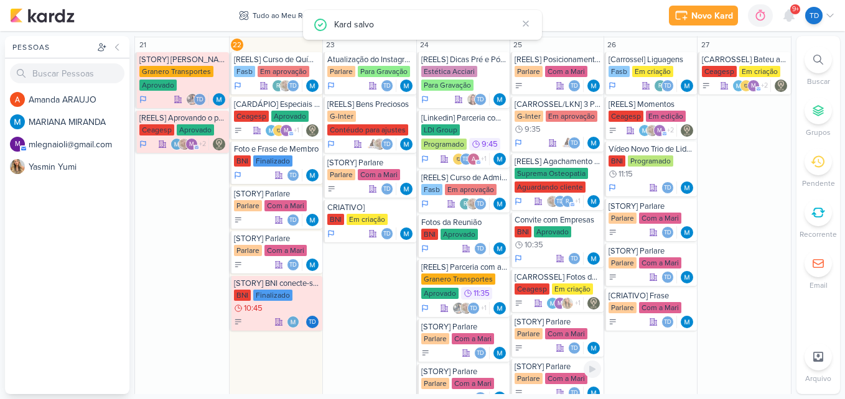
scroll to position [1120, 0]
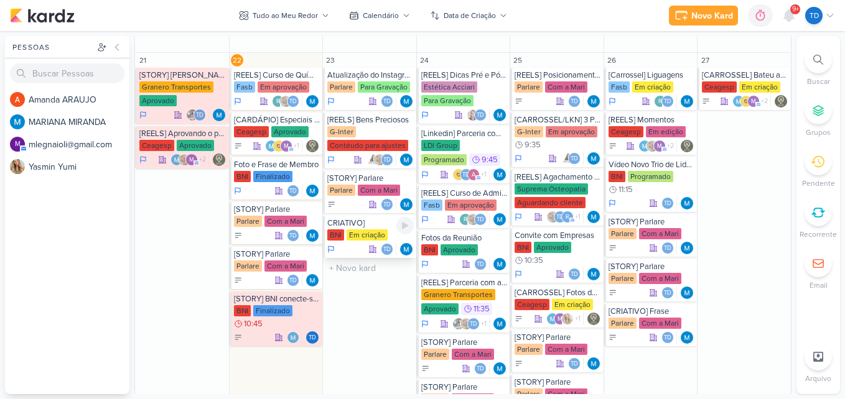
click at [378, 225] on div "CRIATIVO]" at bounding box center [370, 223] width 86 height 10
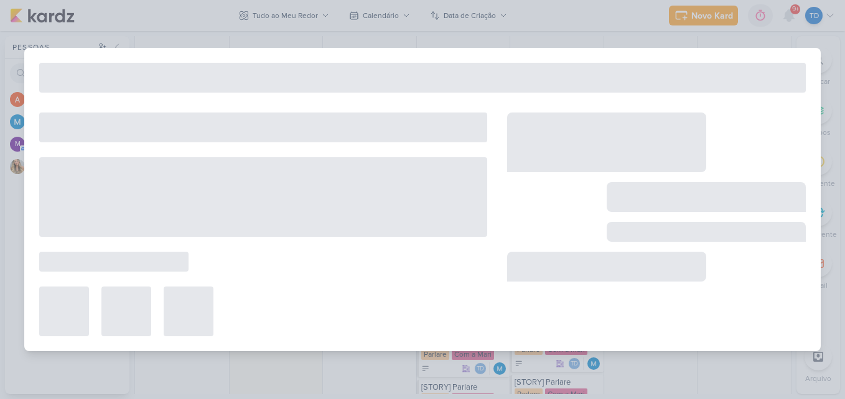
type input "CRIATIVO]"
type input "23 de setembro de 2025 às 23:59"
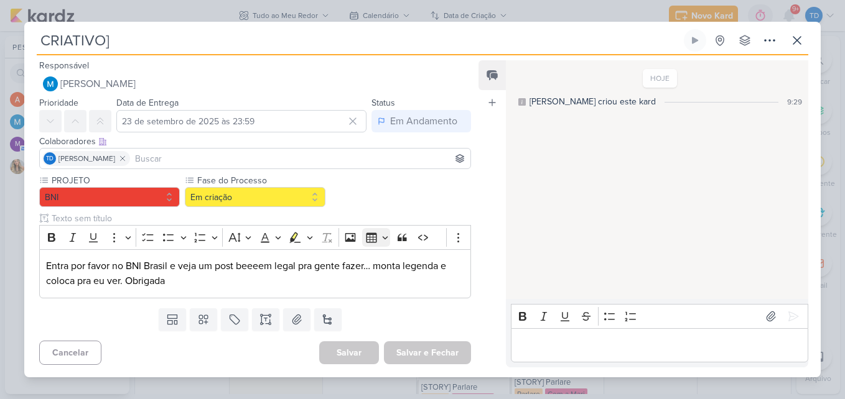
scroll to position [0, 0]
click at [266, 326] on button at bounding box center [265, 320] width 27 height 22
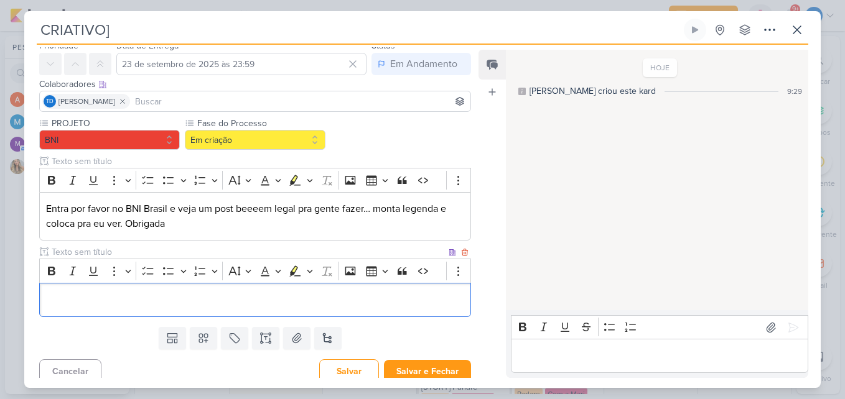
scroll to position [55, 0]
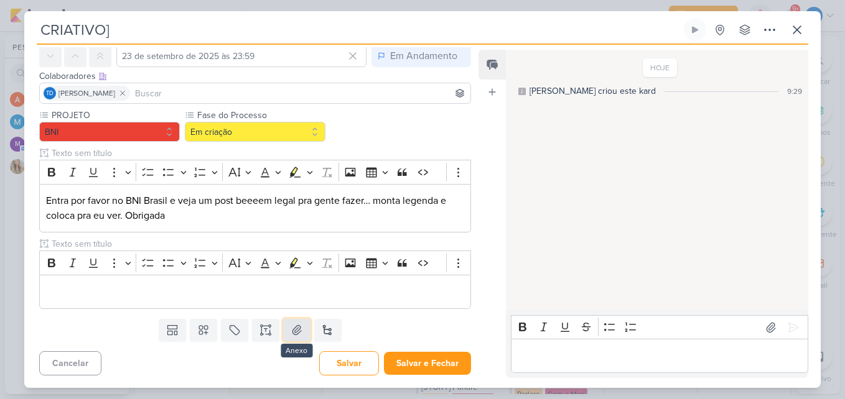
click at [295, 330] on icon at bounding box center [297, 330] width 12 height 12
click at [295, 338] on button at bounding box center [296, 330] width 27 height 22
click at [82, 241] on input "text" at bounding box center [247, 244] width 397 height 13
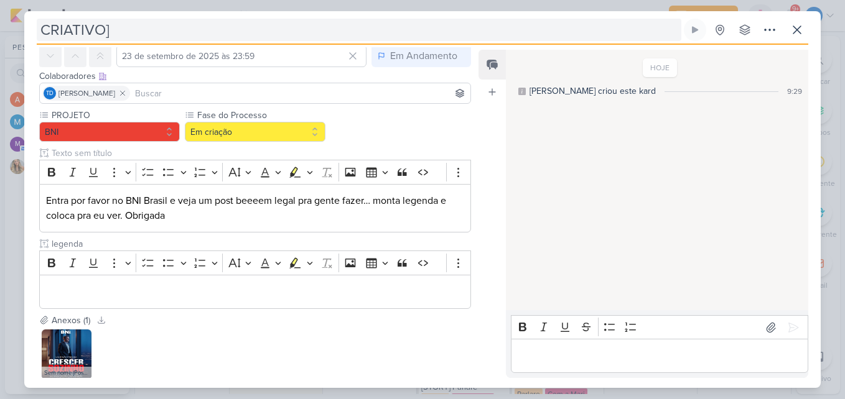
type input "legenda"
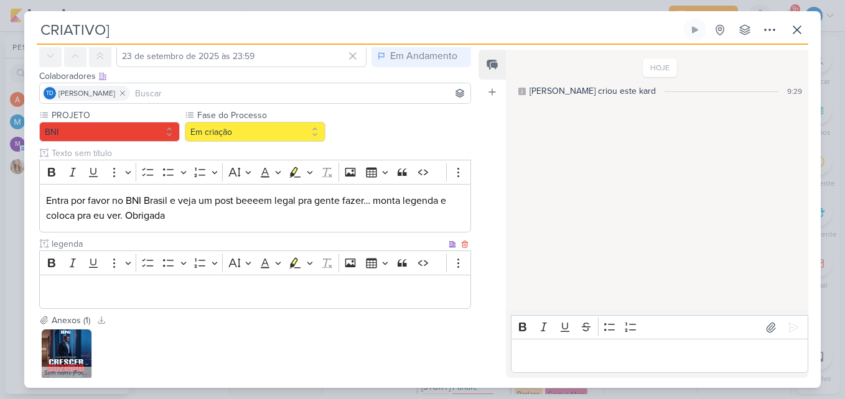
click at [222, 274] on div "Bold Italic Underline More To-do List Bulleted List Bulleted List Numbered List…" at bounding box center [242, 263] width 401 height 24
click at [219, 287] on p "Editor editing area: main" at bounding box center [255, 292] width 418 height 15
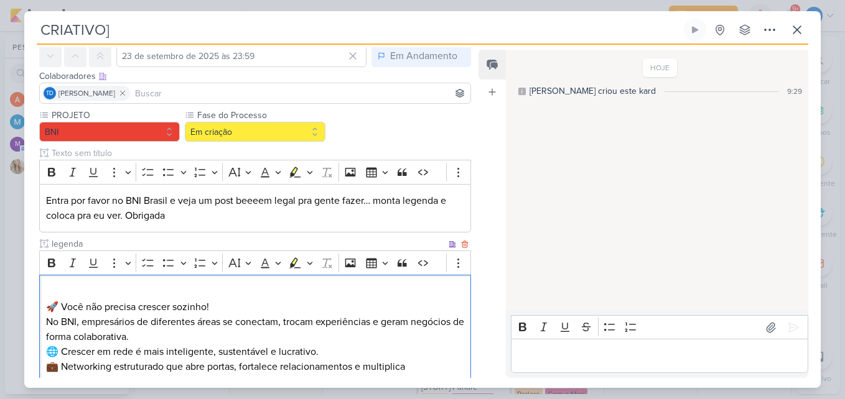
scroll to position [111, 0]
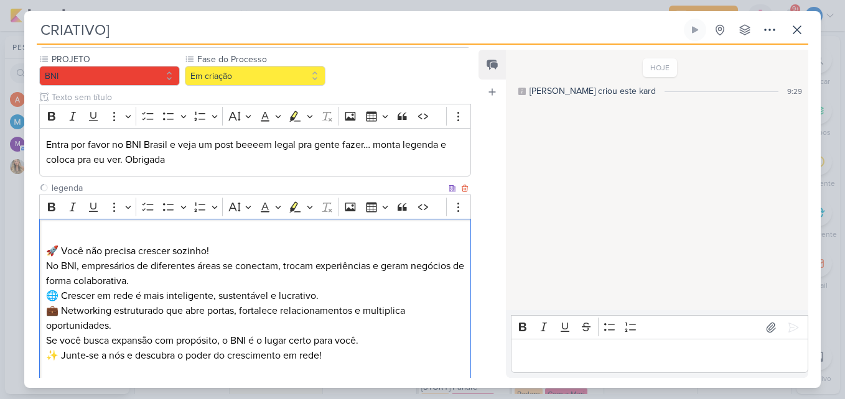
click at [226, 245] on p "🚀 Você não precisa crescer sozinho! No BNI, empresários de diferentes áreas se …" at bounding box center [255, 259] width 418 height 60
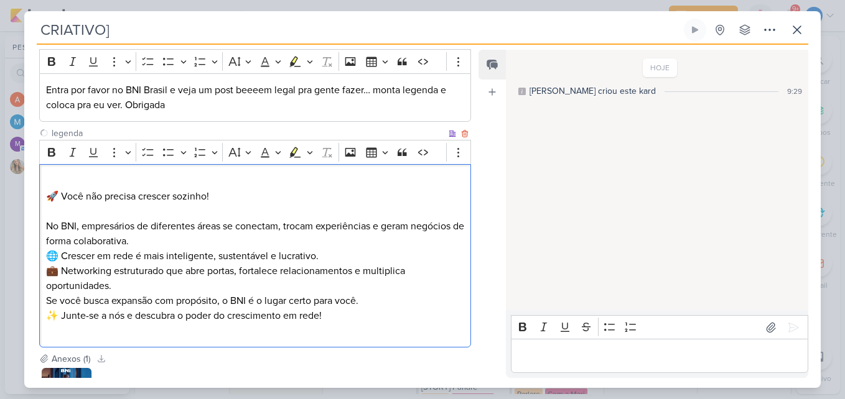
scroll to position [173, 0]
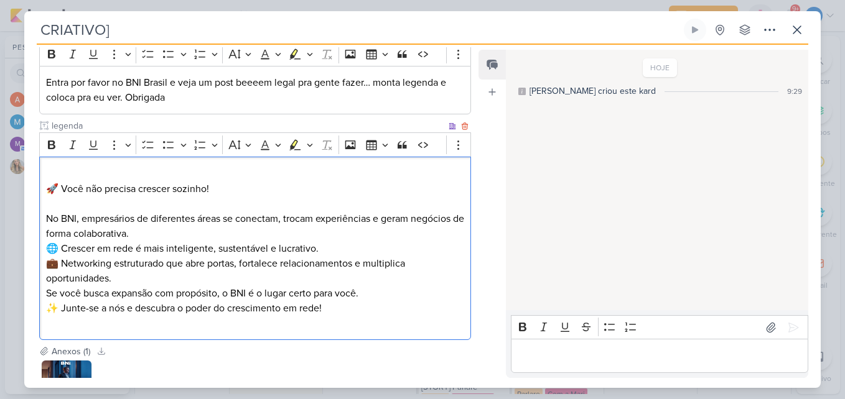
click at [187, 237] on p "⁠⁠⁠⁠⁠⁠⁠ No BNI, empresários de diferentes áreas se conectam, trocam experiência…" at bounding box center [255, 219] width 418 height 45
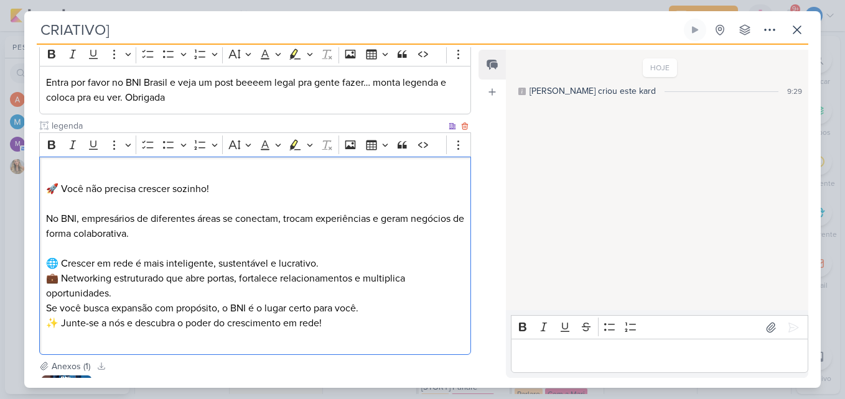
click at [184, 290] on p "🌐 Crescer em rede é mais inteligente, sustentável e lucrativo. 💼 Networking est…" at bounding box center [255, 278] width 418 height 45
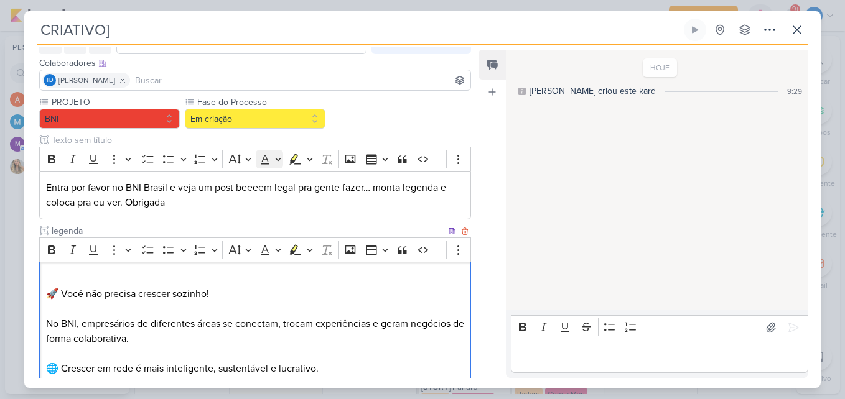
scroll to position [0, 0]
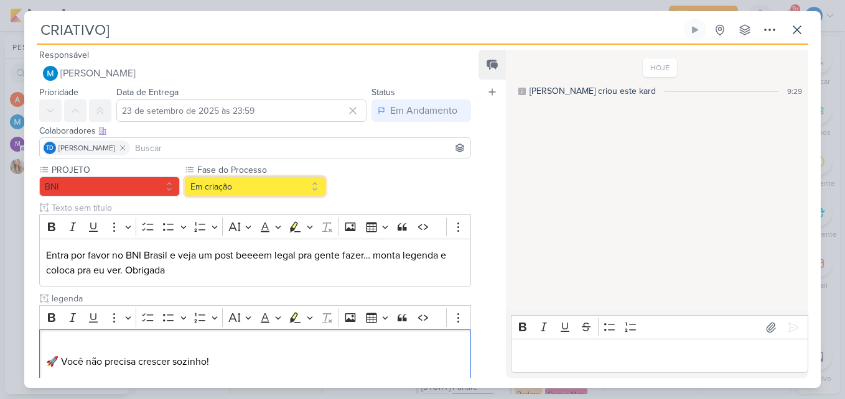
click at [276, 194] on button "Em criação" at bounding box center [255, 187] width 141 height 20
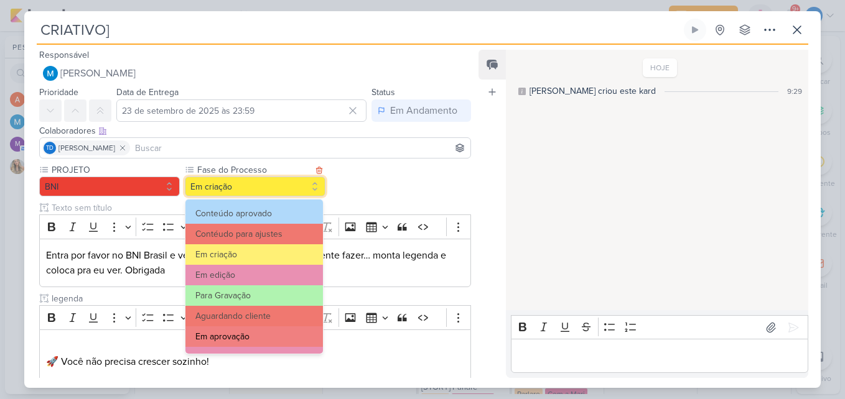
scroll to position [62, 0]
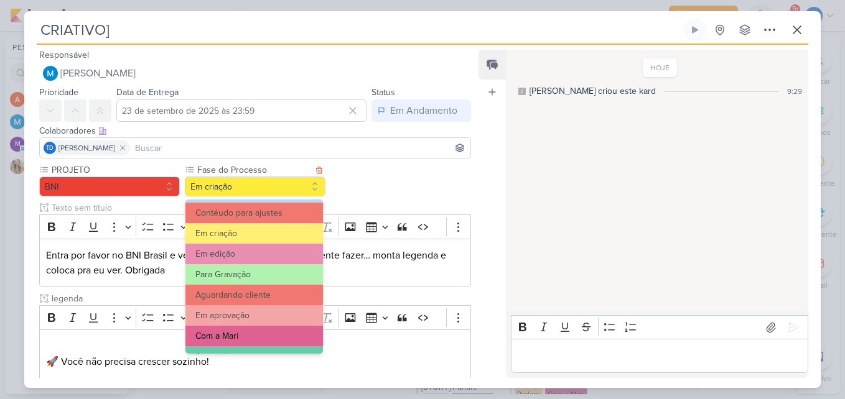
click at [258, 331] on button "Com a Mari" at bounding box center [254, 336] width 138 height 21
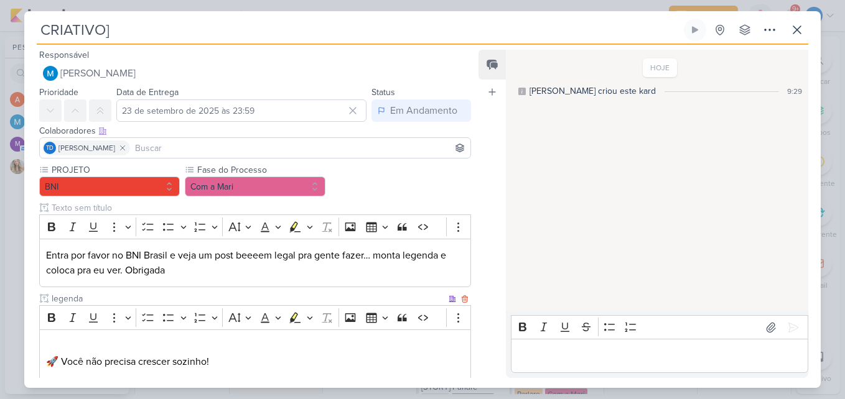
scroll to position [307, 0]
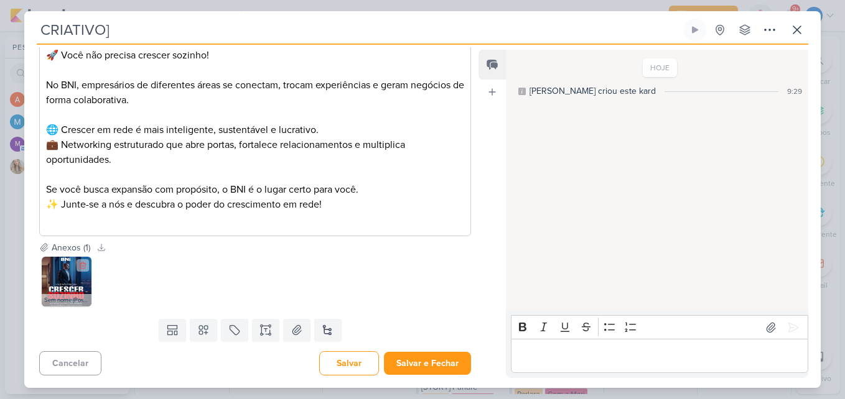
click at [63, 275] on img at bounding box center [67, 282] width 50 height 50
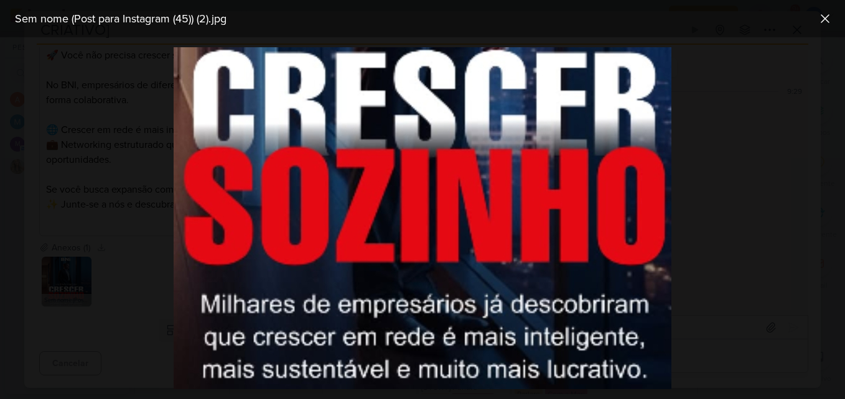
scroll to position [507, 80]
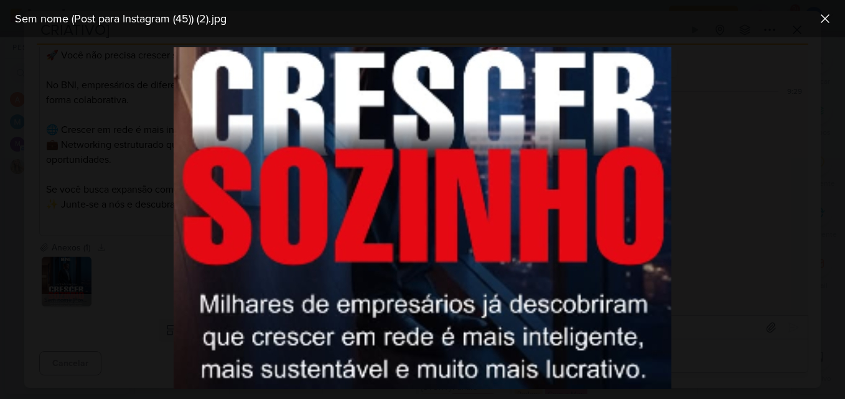
click at [134, 295] on div at bounding box center [422, 218] width 845 height 362
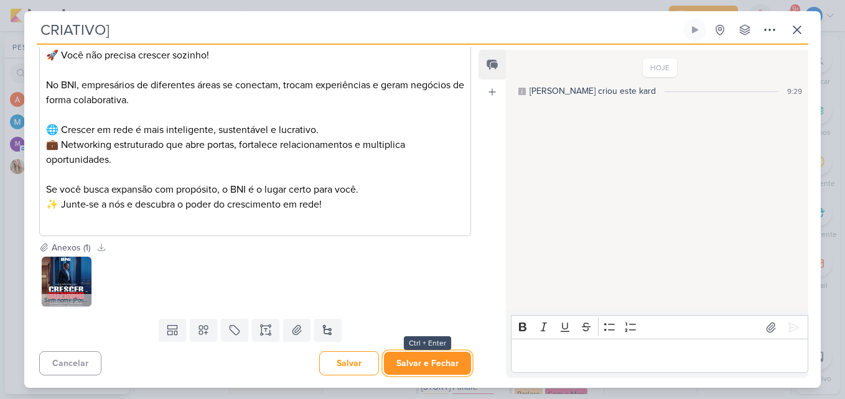
click at [428, 365] on button "Salvar e Fechar" at bounding box center [427, 363] width 87 height 23
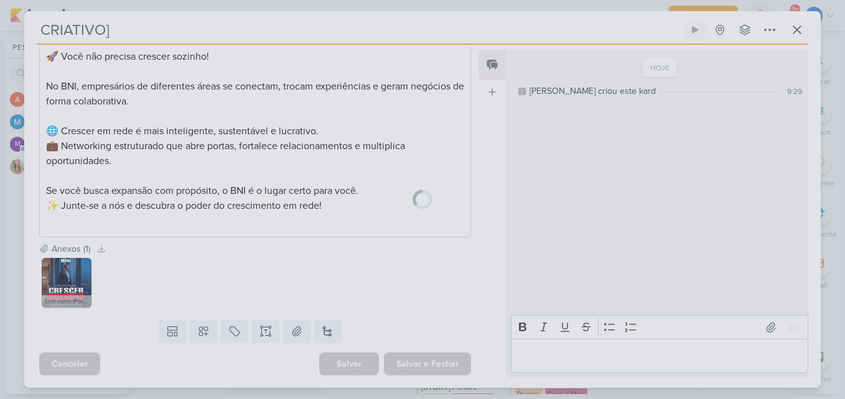
scroll to position [306, 0]
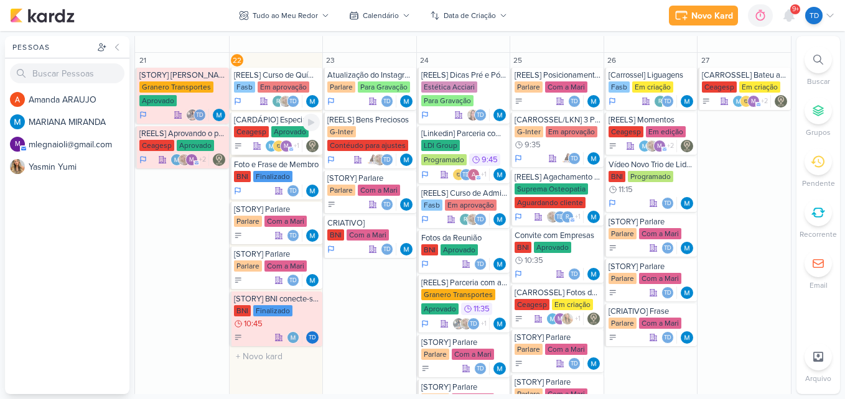
click at [284, 129] on div "Aprovado" at bounding box center [289, 131] width 37 height 11
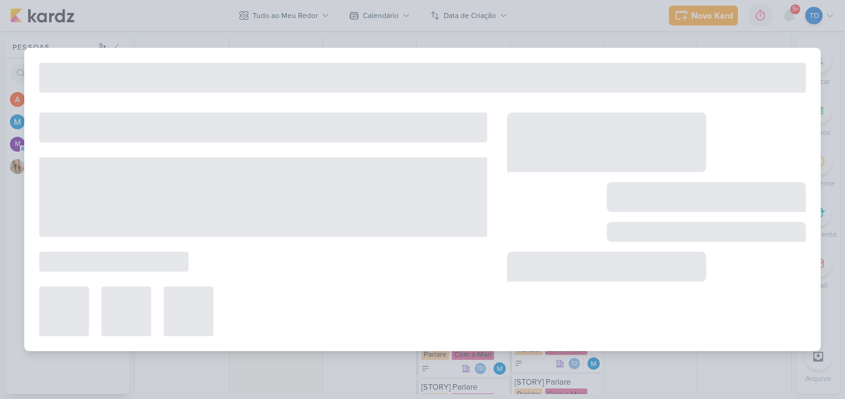
type input "[CARDÁPIO] Especiais da Semana"
type input "22 de setembro de 2025 às 23:59"
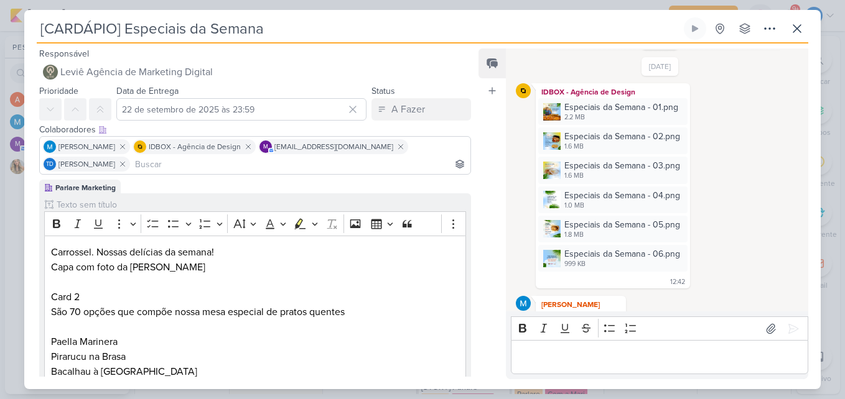
scroll to position [146, 0]
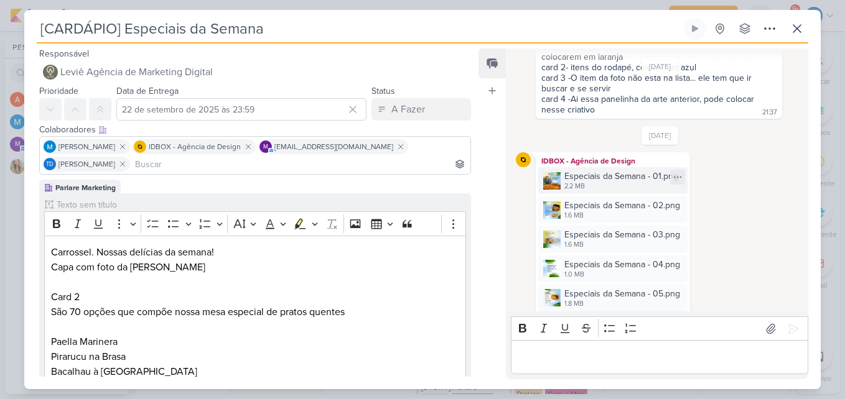
click at [595, 184] on div "2.2 MB" at bounding box center [621, 187] width 114 height 10
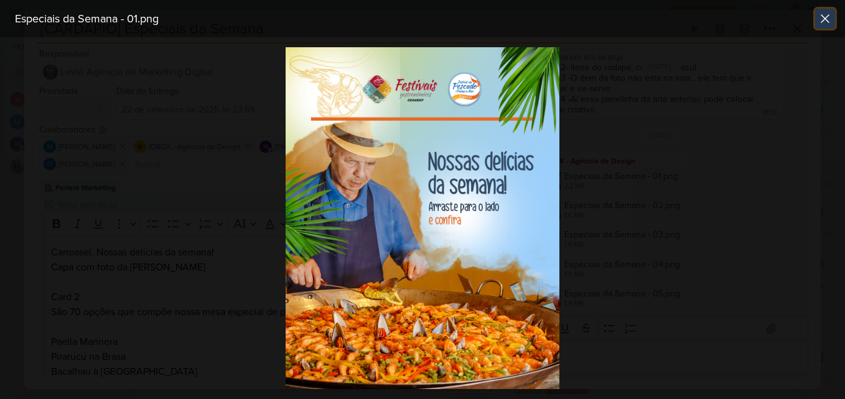
click at [831, 20] on icon at bounding box center [825, 18] width 15 height 15
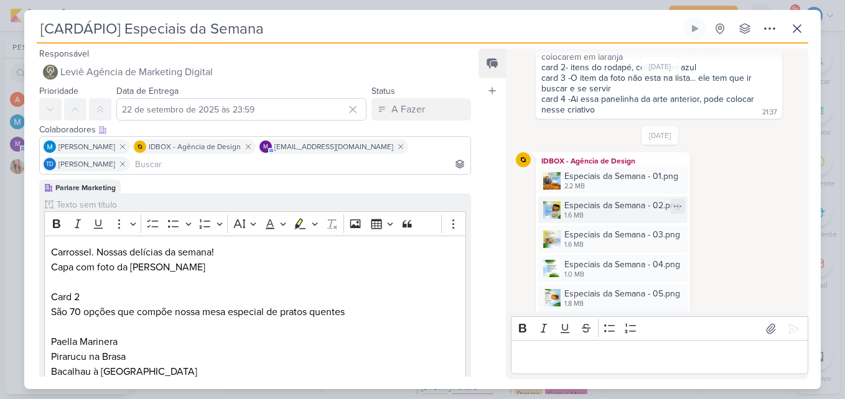
click at [627, 212] on div "Especiais da Semana - 02.png" at bounding box center [622, 205] width 116 height 13
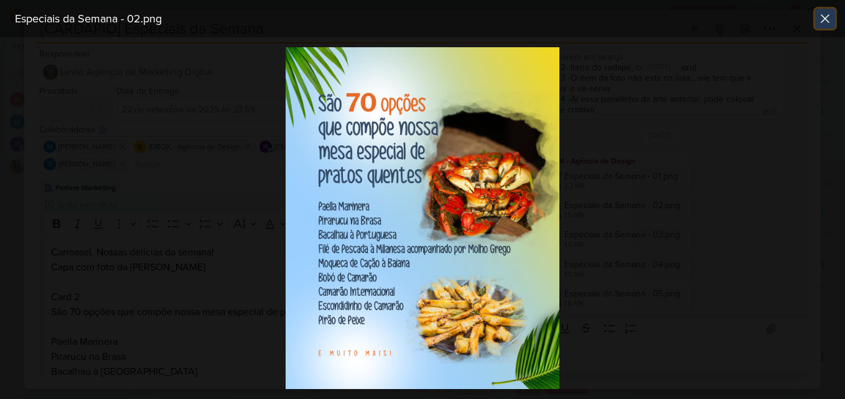
click at [820, 15] on icon at bounding box center [825, 18] width 15 height 15
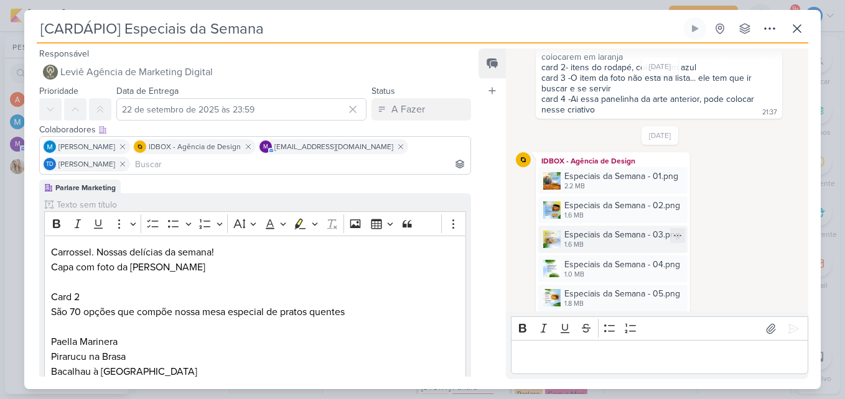
click at [637, 240] on div "Especiais da Semana - 03.png" at bounding box center [622, 234] width 116 height 13
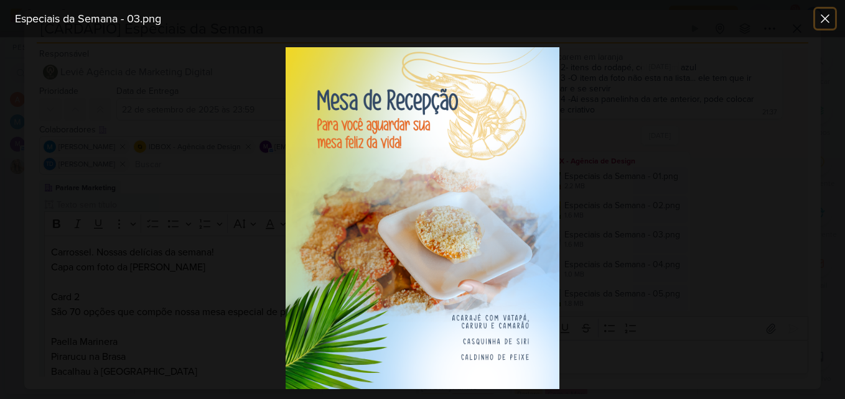
click at [830, 14] on icon at bounding box center [825, 18] width 15 height 15
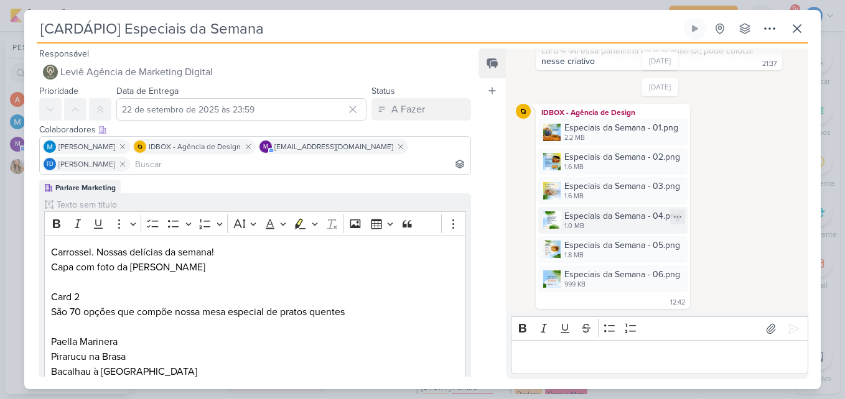
scroll to position [208, 0]
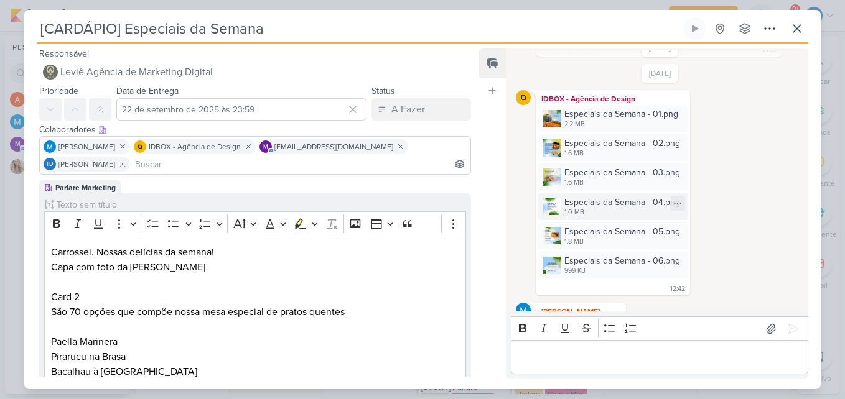
click at [613, 211] on div "1.0 MB" at bounding box center [622, 213] width 116 height 10
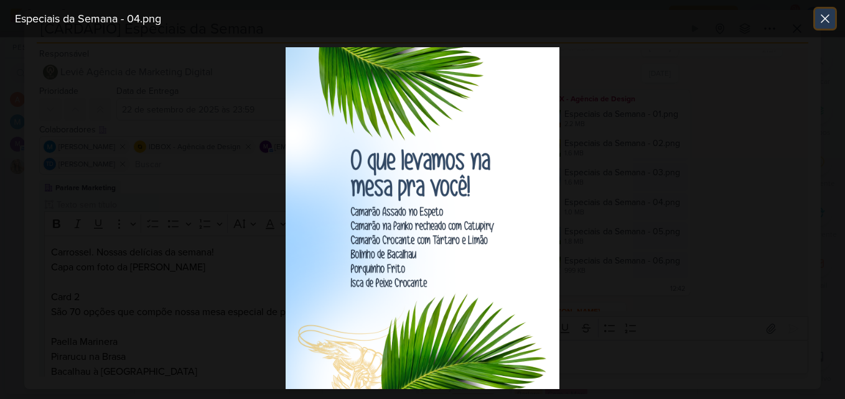
click at [828, 10] on button at bounding box center [825, 19] width 20 height 20
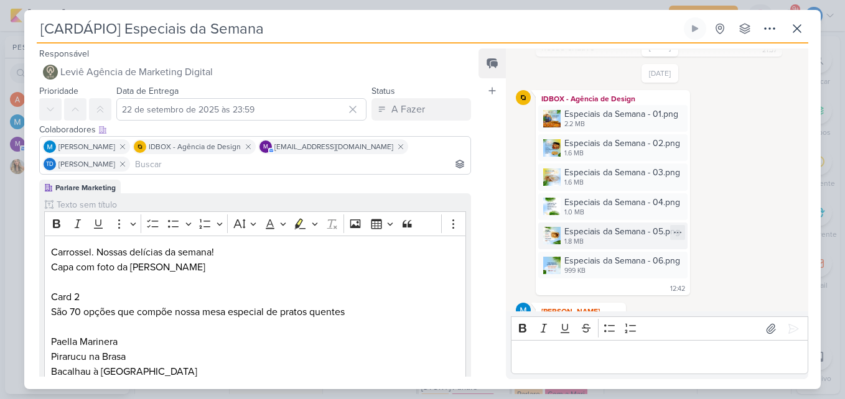
click at [633, 240] on div "1.8 MB" at bounding box center [622, 242] width 116 height 10
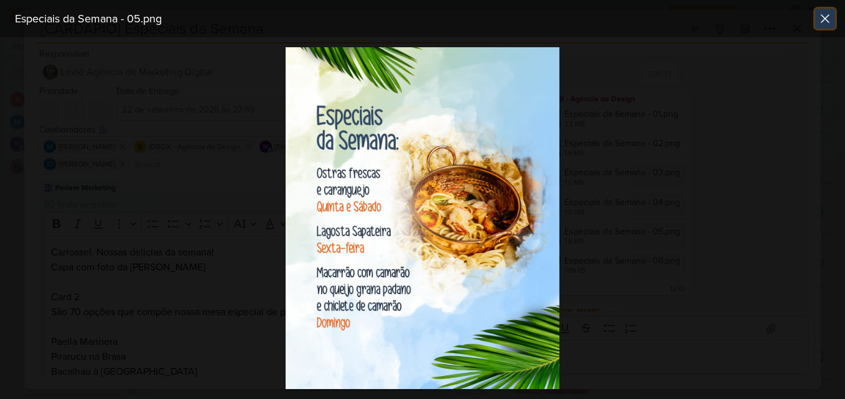
click at [824, 16] on icon at bounding box center [825, 18] width 15 height 15
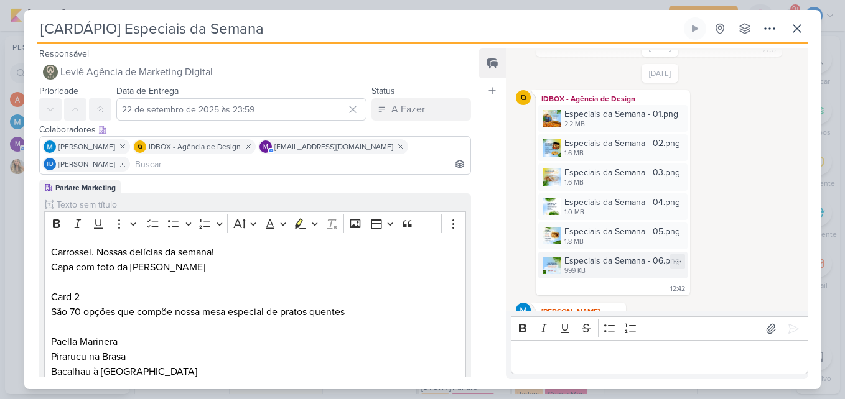
click at [597, 267] on div "Especiais da Semana - 06.png" at bounding box center [622, 261] width 116 height 13
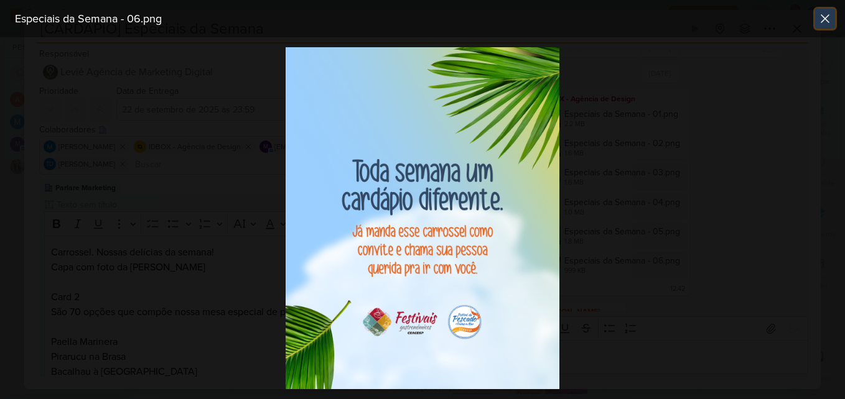
click at [827, 26] on icon at bounding box center [825, 18] width 15 height 15
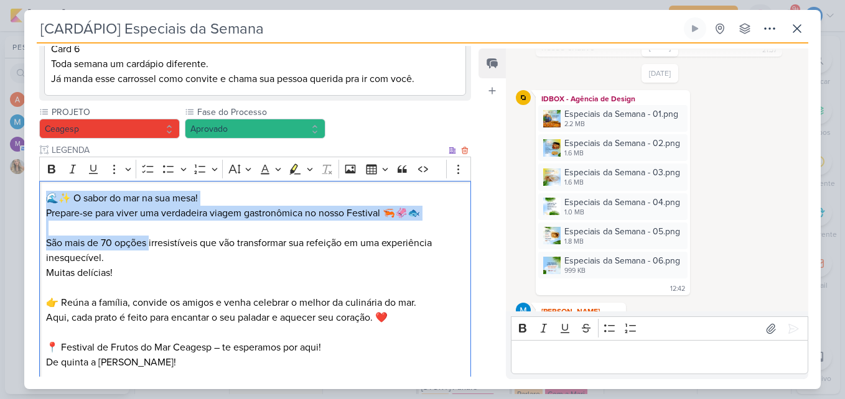
scroll to position [1007, 0]
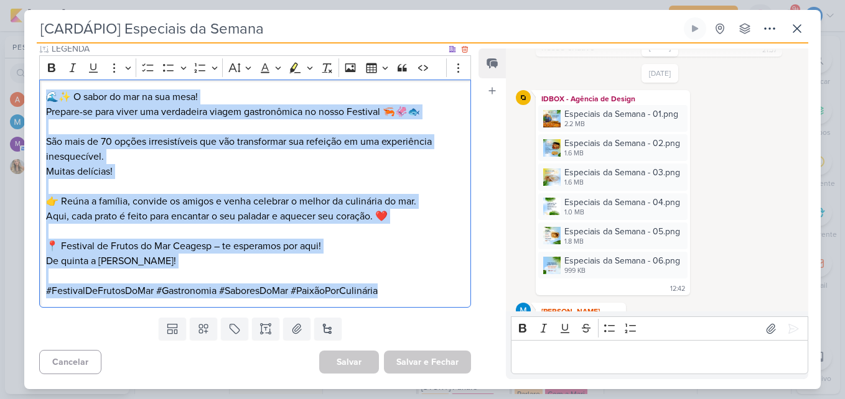
drag, startPoint x: 40, startPoint y: 235, endPoint x: 404, endPoint y: 296, distance: 369.0
click at [398, 305] on div "🌊✨ O sabor do mar na sua mesa! Prepare-se para viver uma verdadeira viagem gast…" at bounding box center [255, 194] width 432 height 228
copy div "🌊✨ O sabor do mar na sua mesa! Prepare-se para viver uma verdadeira viagem gast…"
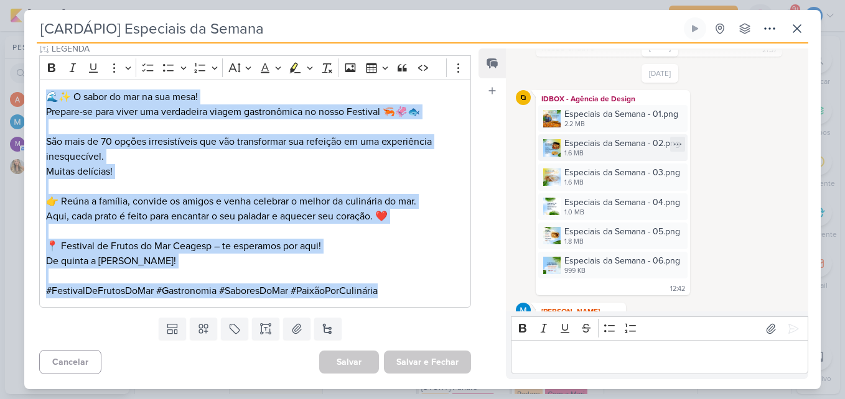
click at [637, 136] on div "Especiais da Semana - 02.png 1.6 MB" at bounding box center [612, 147] width 149 height 27
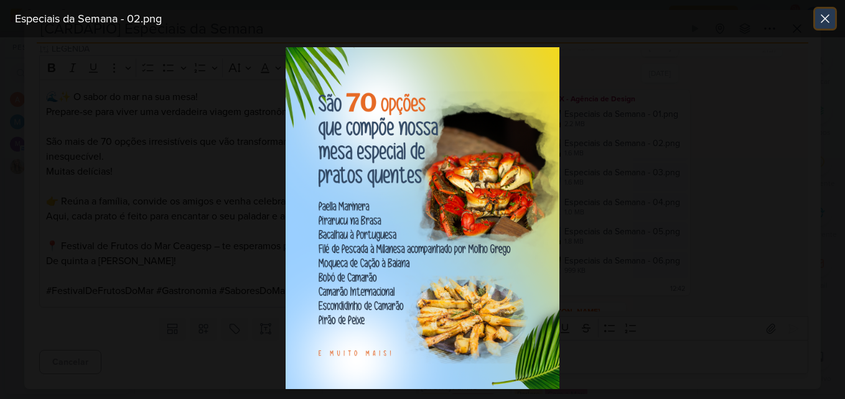
click at [831, 17] on icon at bounding box center [825, 18] width 15 height 15
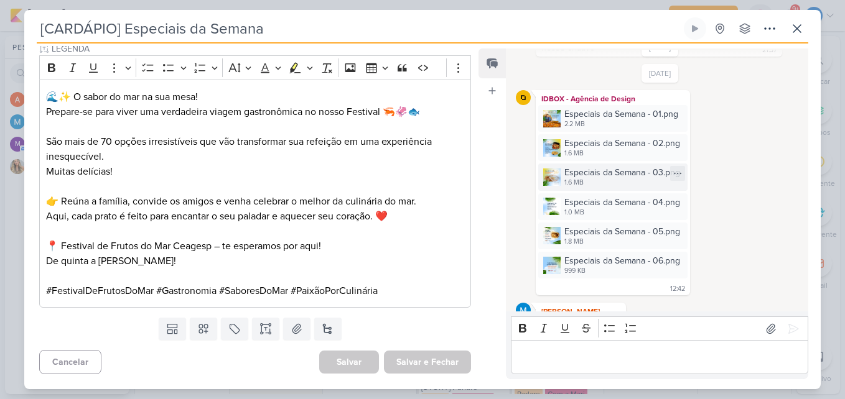
click at [614, 170] on div "Especiais da Semana - 03.png" at bounding box center [622, 172] width 116 height 13
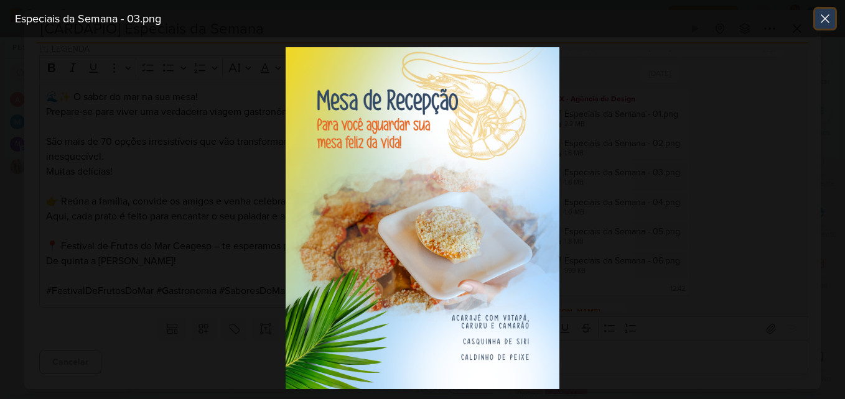
click at [827, 14] on icon at bounding box center [825, 18] width 15 height 15
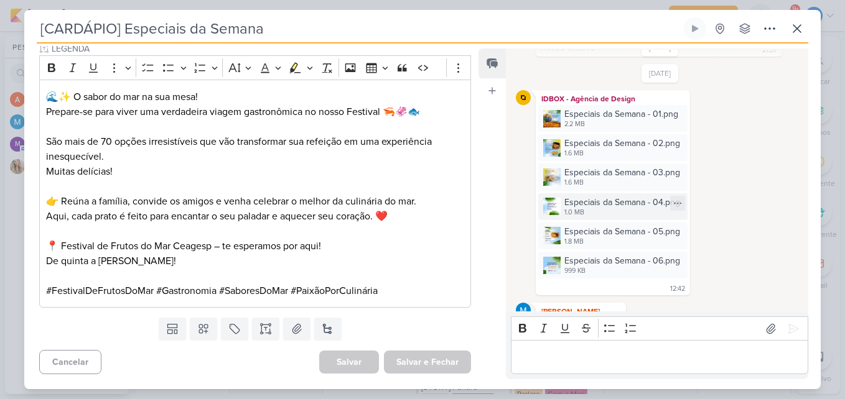
click at [643, 203] on div "Especiais da Semana - 04.png" at bounding box center [622, 202] width 116 height 13
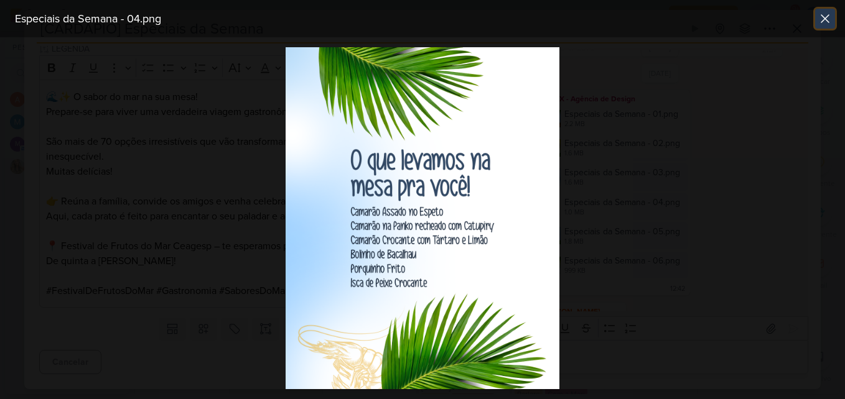
click at [826, 23] on icon at bounding box center [825, 18] width 15 height 15
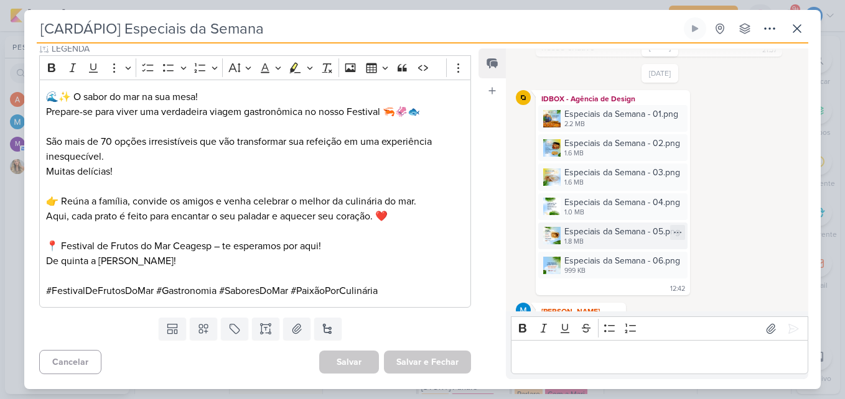
click at [591, 245] on div "1.8 MB" at bounding box center [622, 242] width 116 height 10
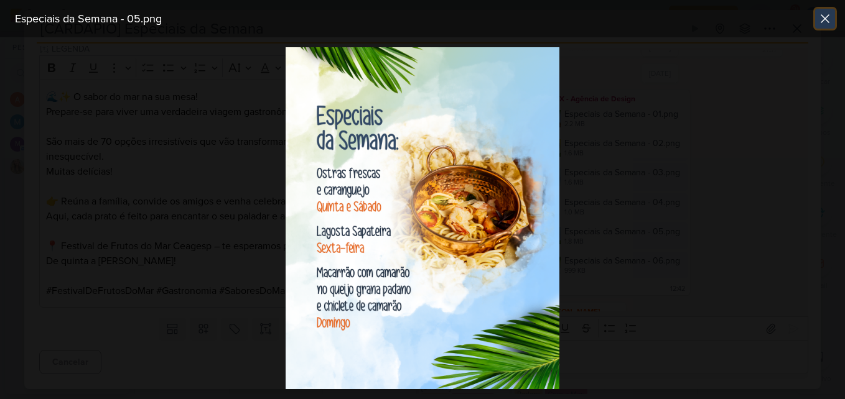
click at [822, 18] on icon at bounding box center [825, 18] width 15 height 15
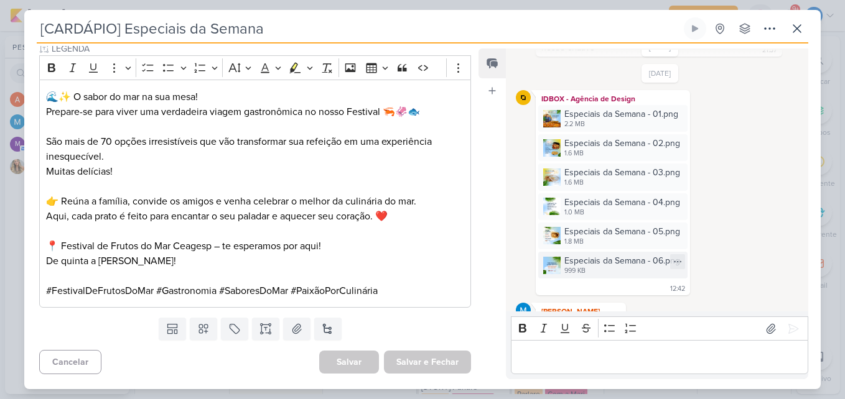
click at [589, 273] on div "999 KB" at bounding box center [622, 271] width 116 height 10
click at [0, 0] on div at bounding box center [0, 0] width 0 height 0
click at [589, 273] on div "999 KB" at bounding box center [622, 271] width 116 height 10
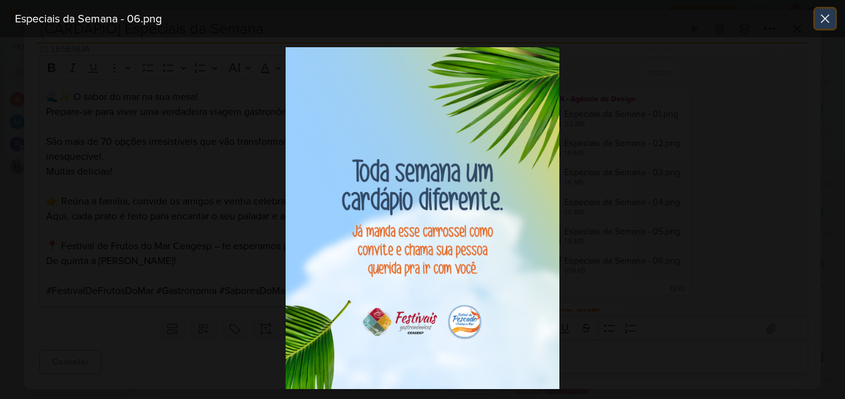
click at [823, 24] on icon at bounding box center [825, 18] width 15 height 15
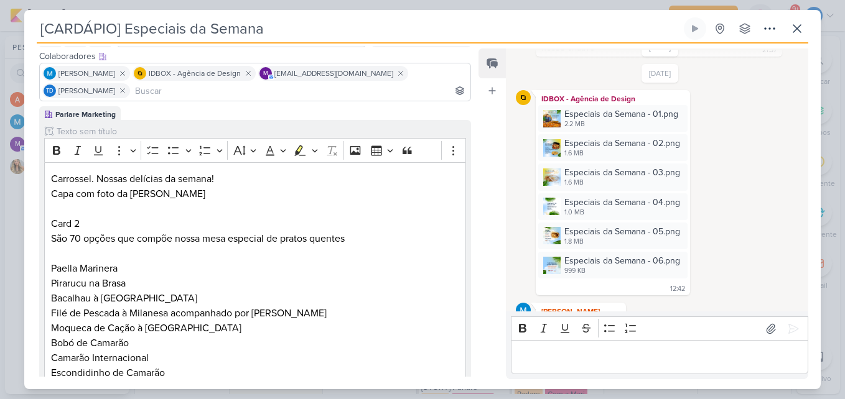
scroll to position [0, 0]
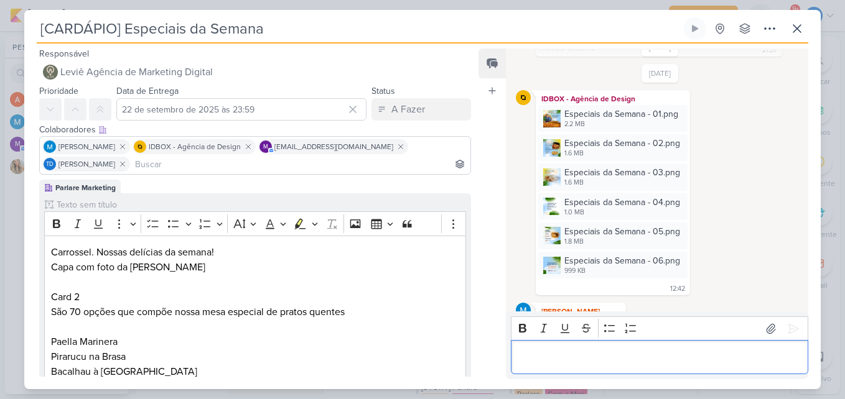
drag, startPoint x: 675, startPoint y: 363, endPoint x: 678, endPoint y: 371, distance: 8.5
click at [675, 365] on p "Editor editing area: main" at bounding box center [659, 357] width 284 height 15
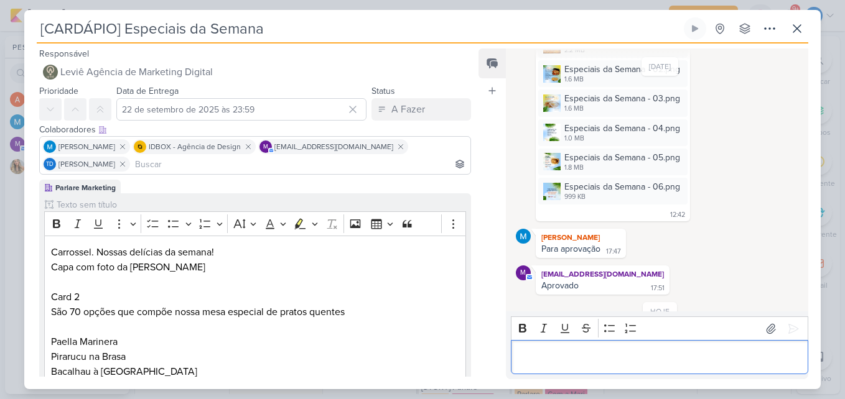
scroll to position [321, 0]
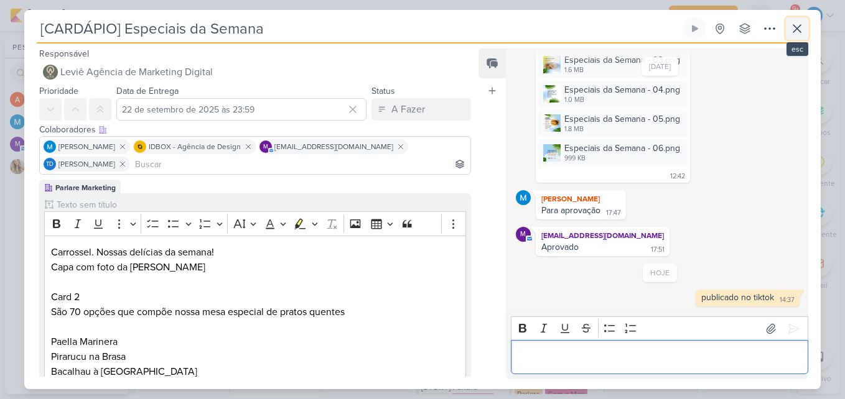
click at [803, 35] on icon at bounding box center [797, 28] width 15 height 15
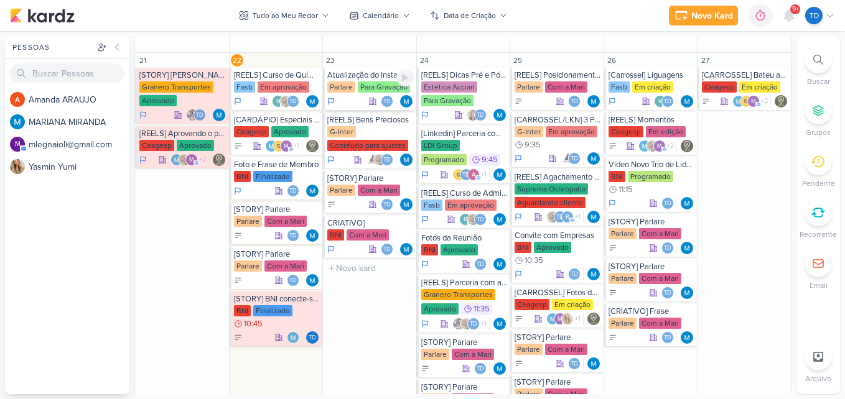
click at [355, 95] on div "Atualização do Instagram [GEOGRAPHIC_DATA] Para Gravação Td" at bounding box center [369, 89] width 93 height 42
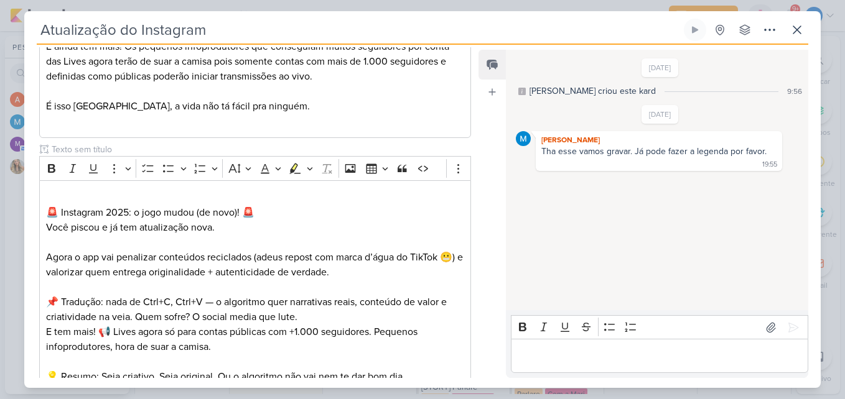
scroll to position [518, 0]
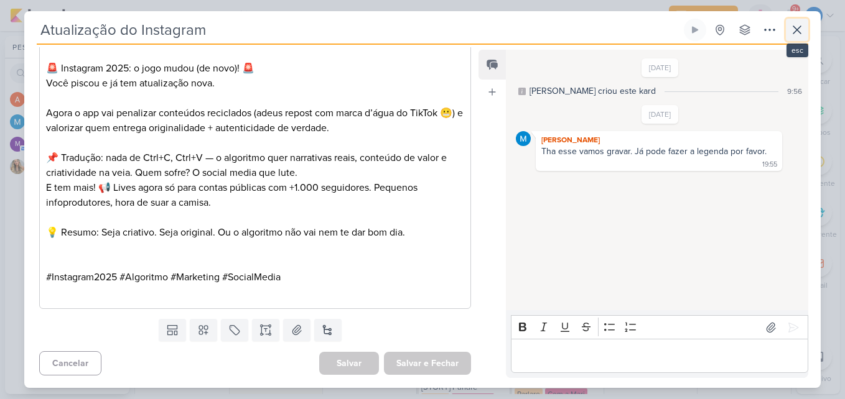
click at [806, 32] on button at bounding box center [797, 30] width 22 height 22
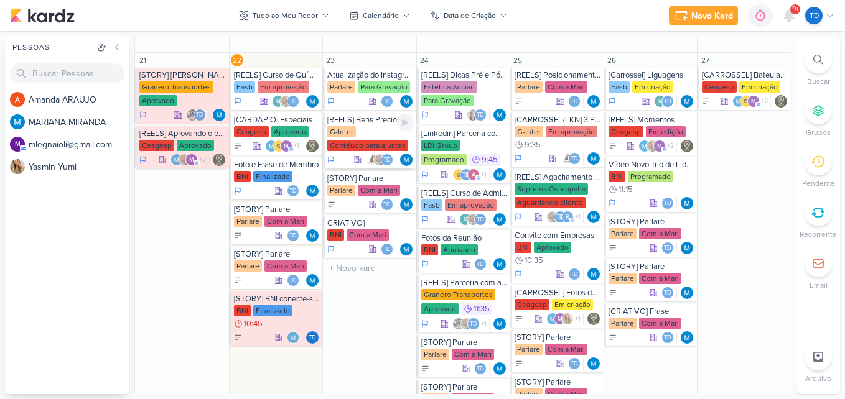
click at [374, 130] on div "G-Inter Contéudo para ajustes" at bounding box center [370, 139] width 86 height 26
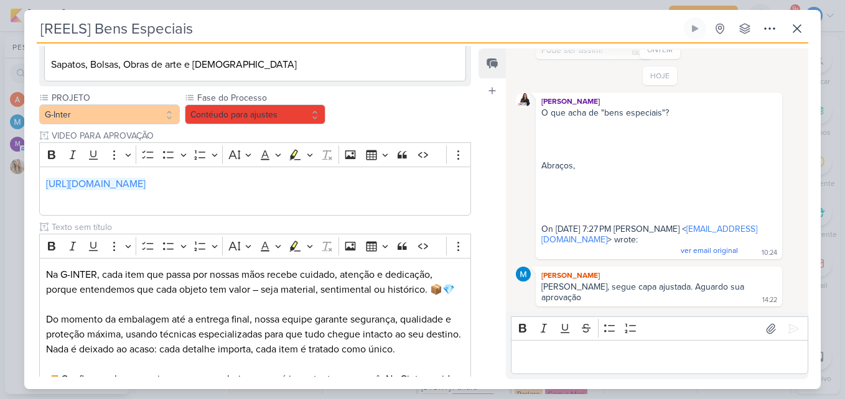
scroll to position [348, 0]
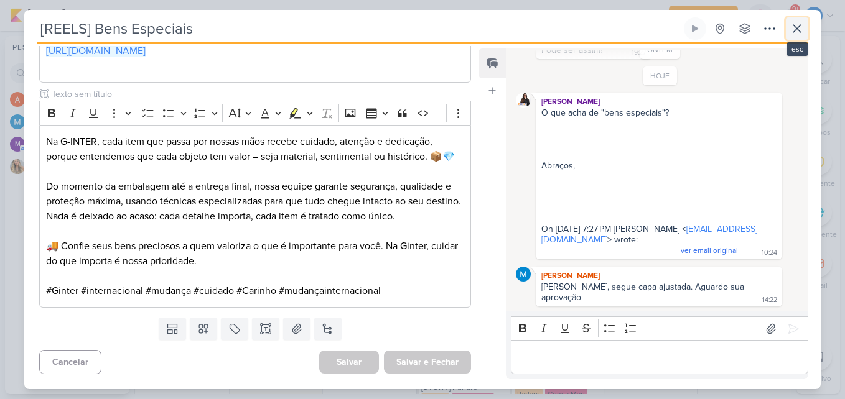
click at [800, 24] on icon at bounding box center [797, 28] width 15 height 15
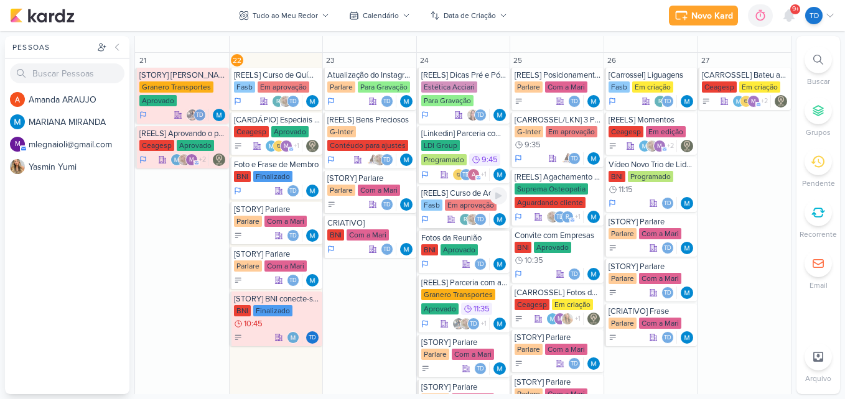
click at [470, 201] on div "Em aprovação" at bounding box center [471, 205] width 52 height 11
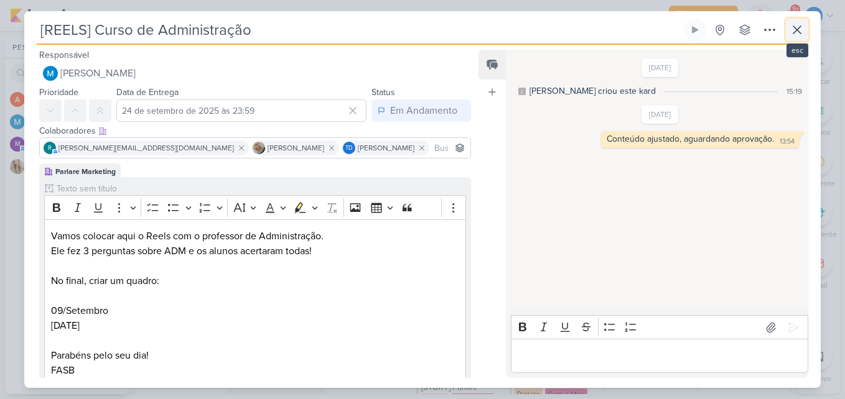
click at [801, 24] on icon at bounding box center [797, 29] width 15 height 15
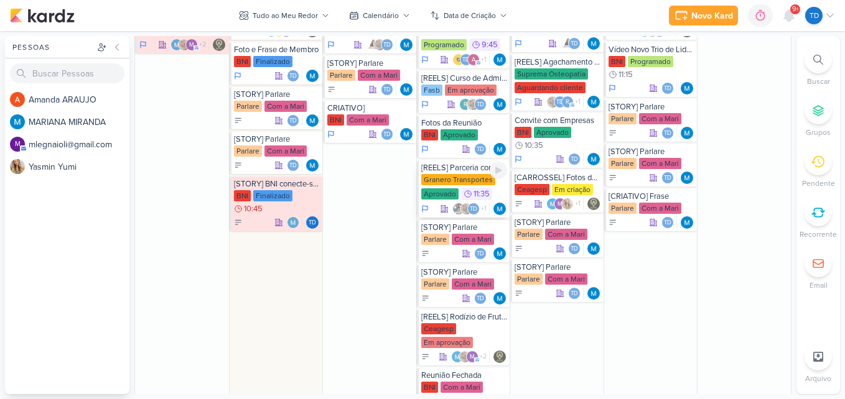
scroll to position [1245, 0]
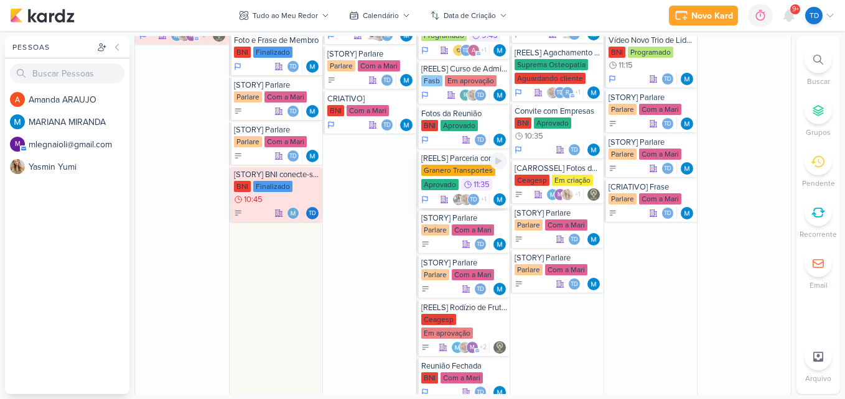
click at [469, 177] on div "Granero Transportes Aprovado 11:35" at bounding box center [464, 178] width 86 height 27
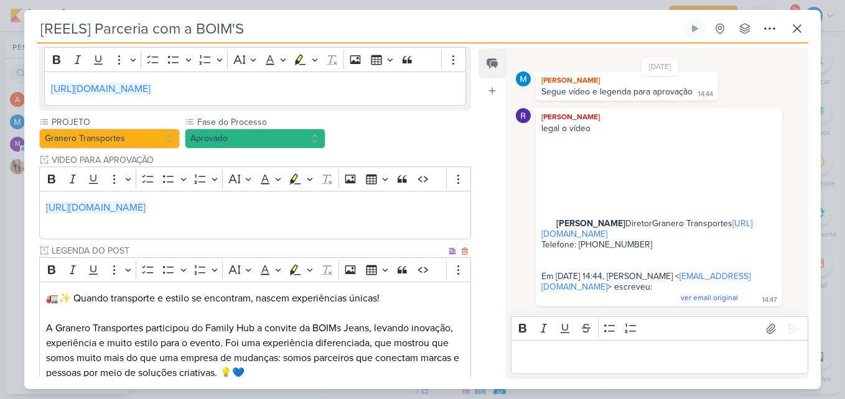
scroll to position [360, 0]
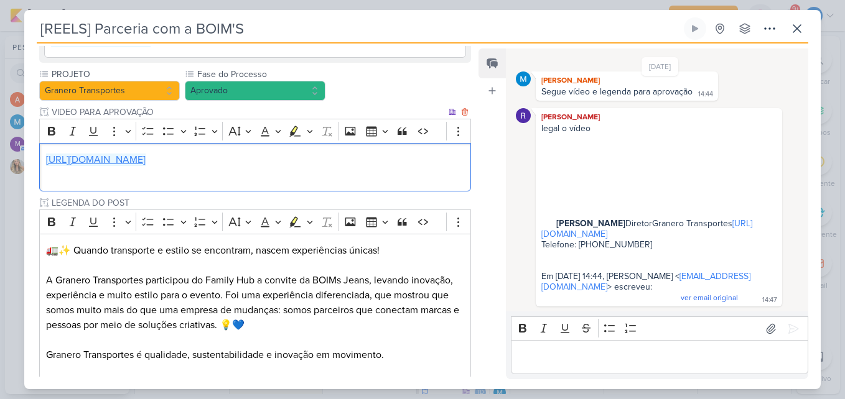
click at [146, 164] on link "[URL][DOMAIN_NAME]" at bounding box center [96, 160] width 100 height 12
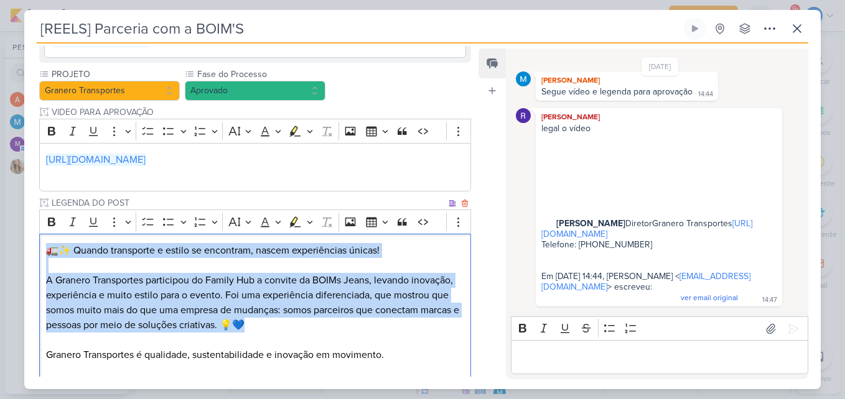
scroll to position [485, 0]
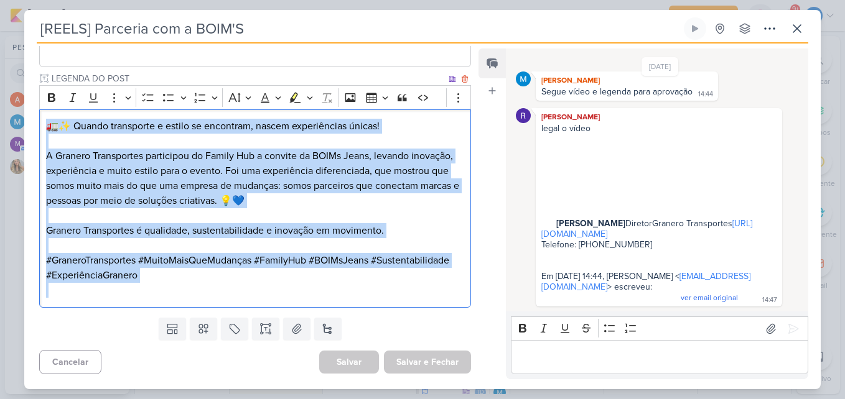
drag, startPoint x: 76, startPoint y: 239, endPoint x: 416, endPoint y: 299, distance: 345.1
click at [416, 299] on div "🚛✨ Quando transporte e estilo se encontram, nascem experiências únicas! A Grane…" at bounding box center [255, 209] width 432 height 199
copy div "🚛✨ Quando transporte e estilo se encontram, nascem experiências únicas! A Grane…"
click at [419, 218] on p "Editor editing area: main" at bounding box center [255, 215] width 418 height 15
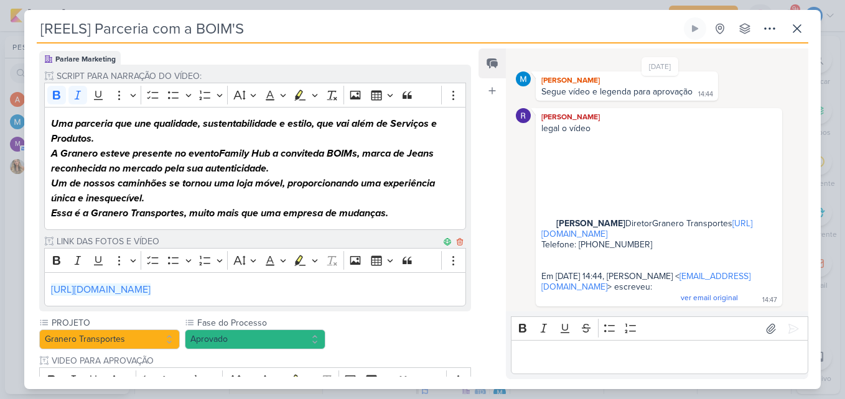
scroll to position [236, 0]
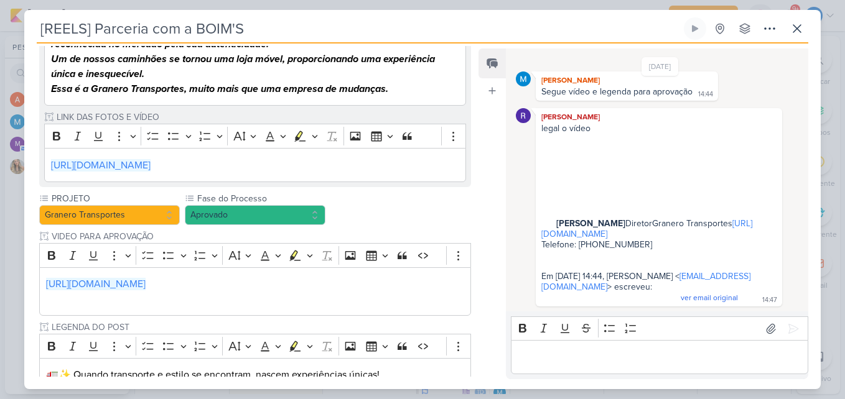
click at [278, 226] on div "PROJETO Granero Transportes Fase do Processo" at bounding box center [255, 374] width 432 height 365
click at [281, 220] on button "Aprovado" at bounding box center [255, 215] width 141 height 20
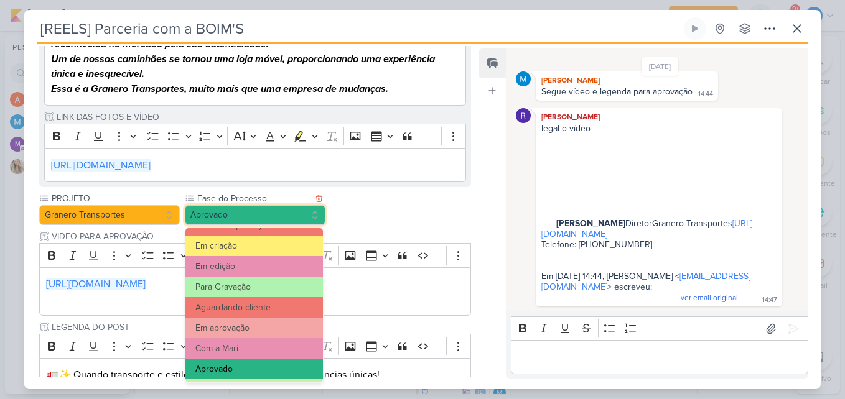
scroll to position [120, 0]
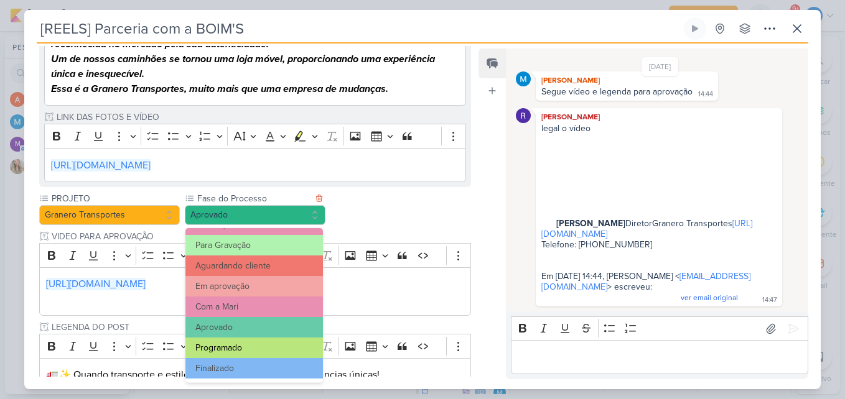
click at [268, 345] on button "Programado" at bounding box center [254, 348] width 138 height 21
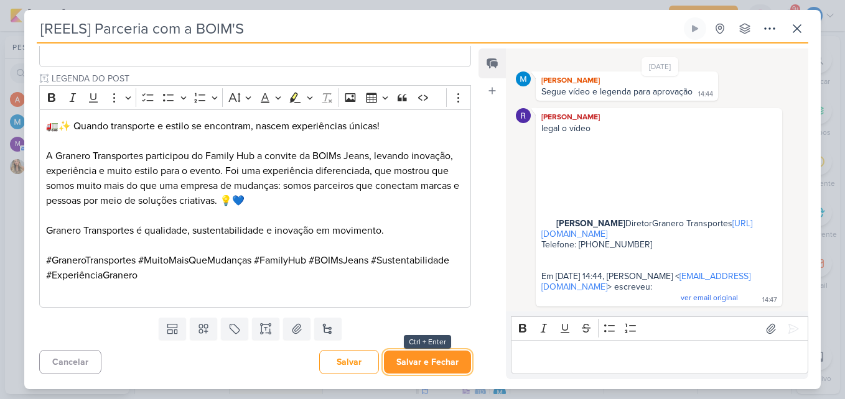
click at [421, 363] on button "Salvar e Fechar" at bounding box center [427, 362] width 87 height 23
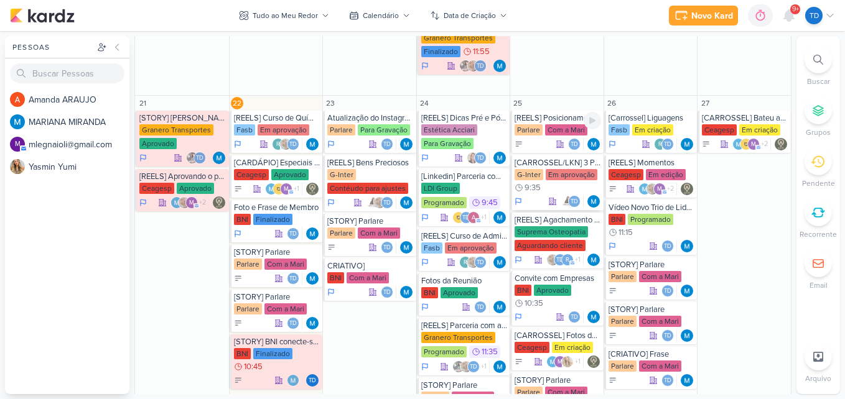
scroll to position [1120, 0]
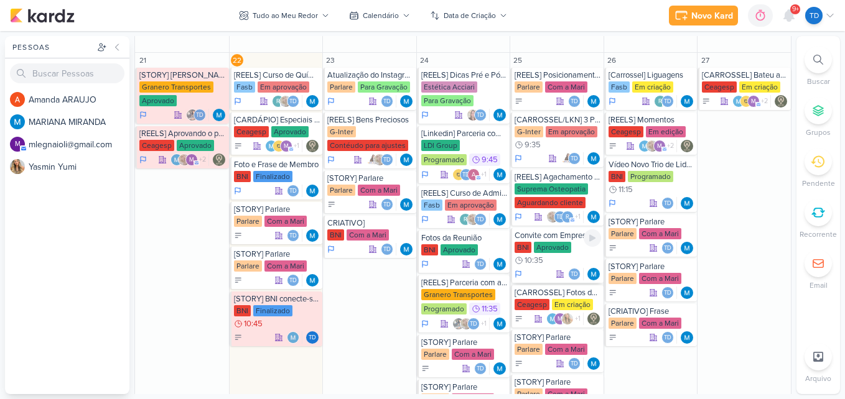
click at [579, 251] on div "BNI Aprovado 10:35" at bounding box center [558, 254] width 86 height 25
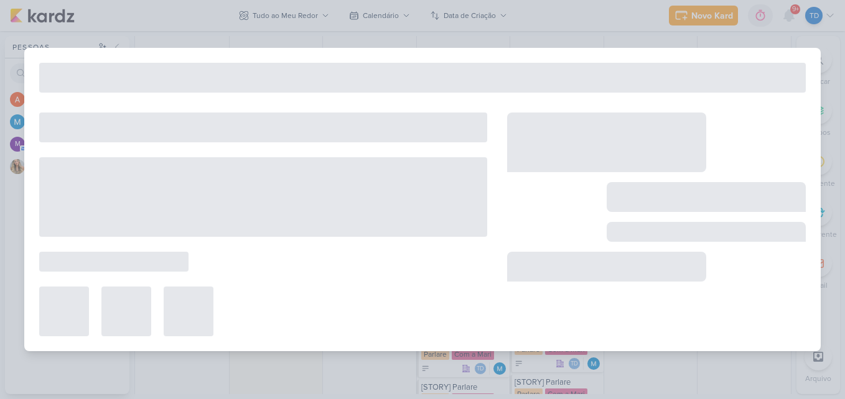
type input "Convite com Empresas"
type input "[DATE] 10:35"
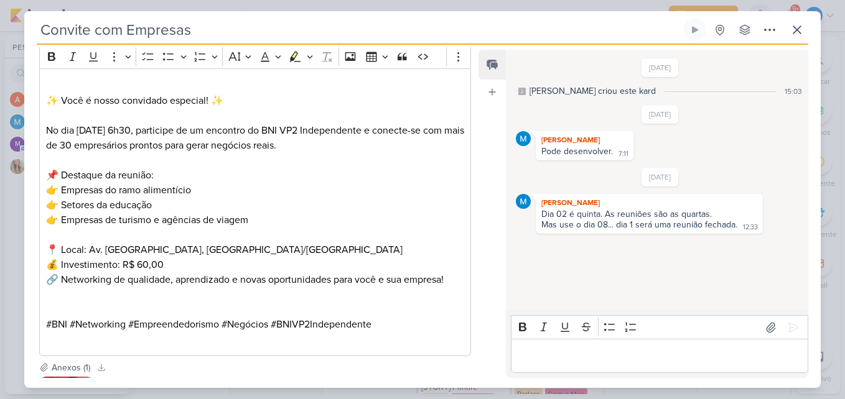
scroll to position [355, 0]
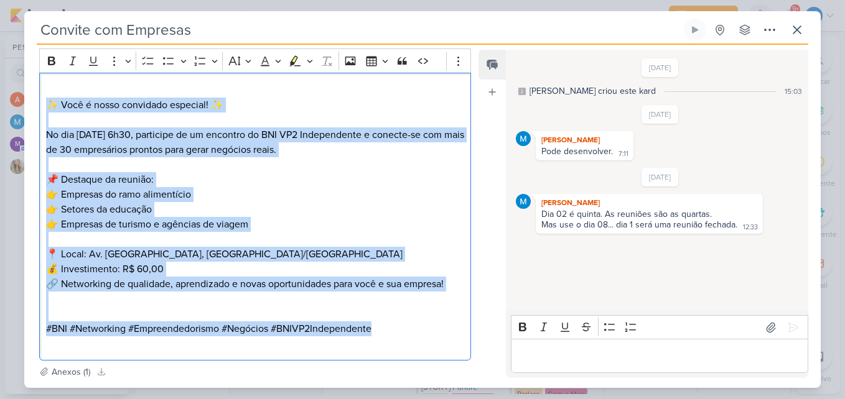
drag, startPoint x: 46, startPoint y: 101, endPoint x: 386, endPoint y: 330, distance: 410.6
click at [386, 330] on div "⁠⁠⁠⁠⁠⁠⁠ ✨ Você é nosso convidado especial! ✨ No dia [DATE] 6h30, participe de u…" at bounding box center [255, 217] width 432 height 288
copy div "✨ Você é nosso convidado especial! ✨ No dia [DATE] 6h30, participe de um encont…"
click at [177, 222] on p "📌 Destaque da reunião: 👉 Empresas do ramo alimentício 👉 Setores da educação 👉 E…" at bounding box center [255, 202] width 418 height 60
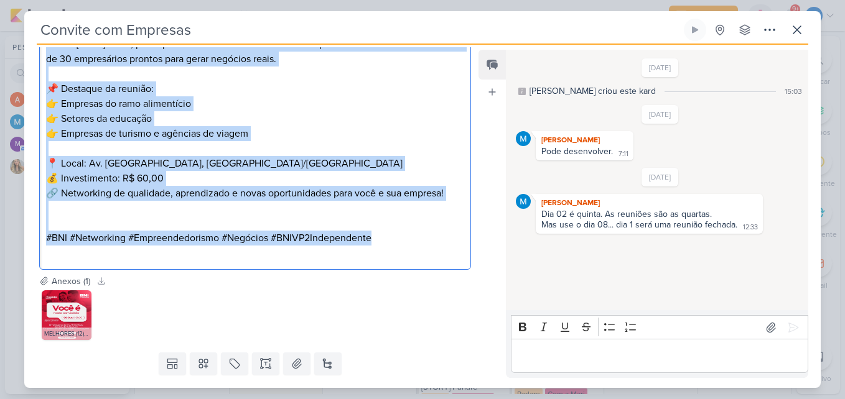
scroll to position [480, 0]
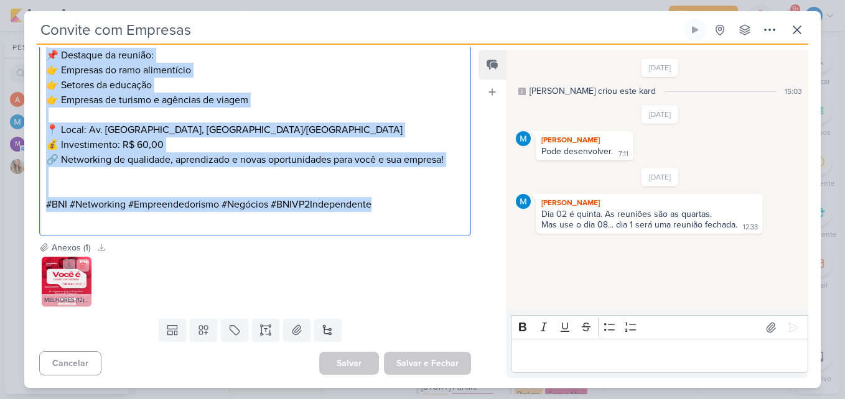
click at [55, 284] on img at bounding box center [67, 282] width 50 height 50
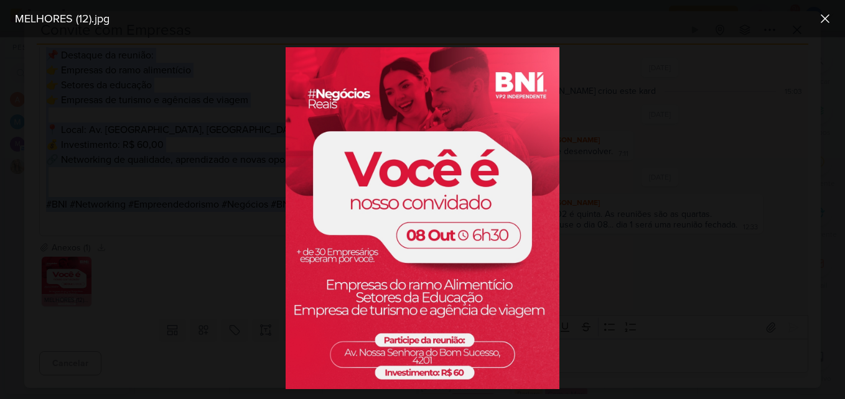
click at [714, 183] on div at bounding box center [422, 218] width 845 height 362
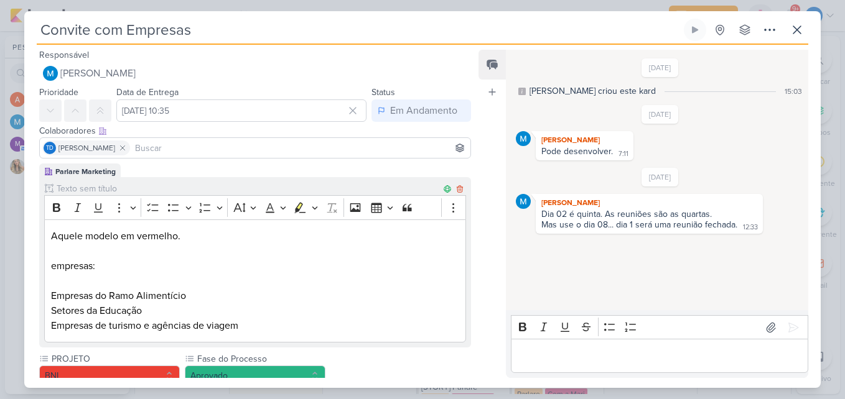
scroll to position [124, 0]
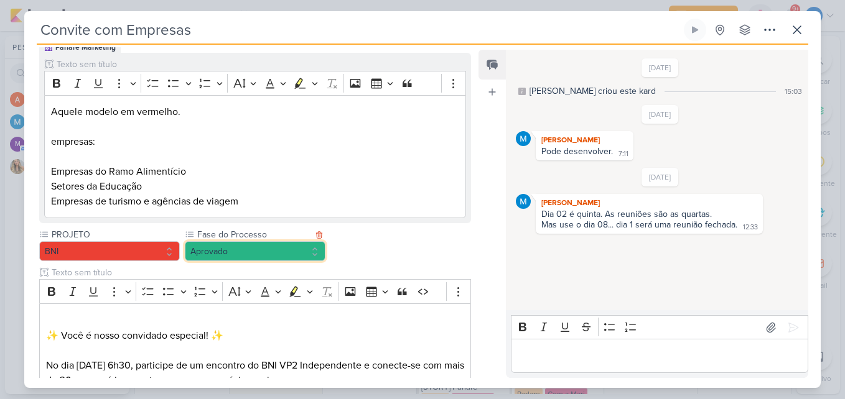
click at [264, 248] on button "Aprovado" at bounding box center [255, 251] width 141 height 20
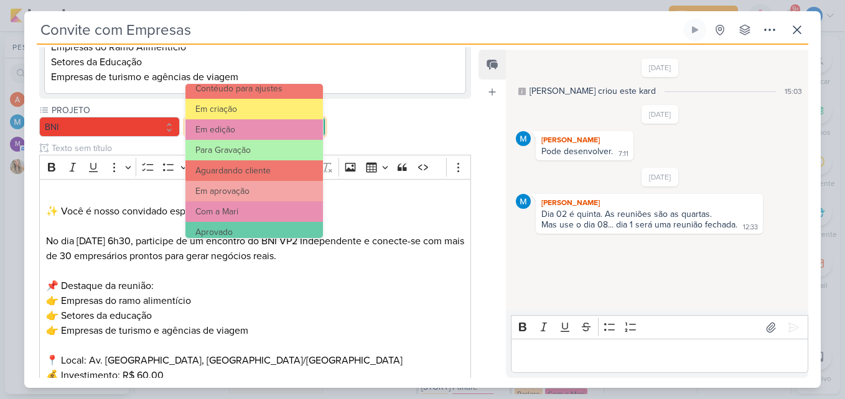
scroll to position [120, 0]
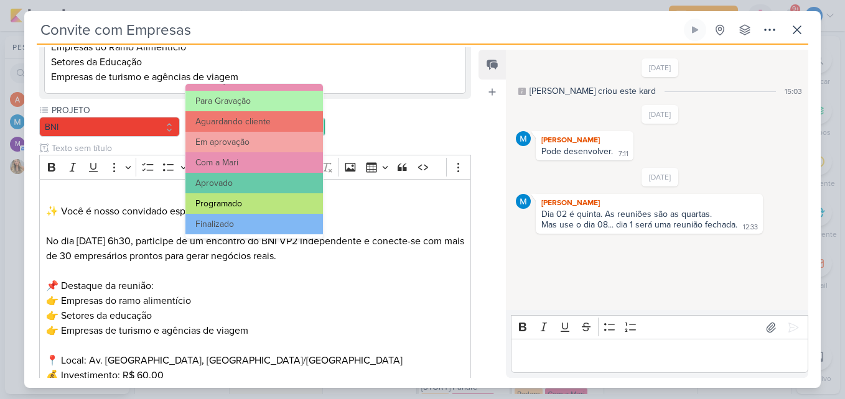
click at [274, 202] on button "Programado" at bounding box center [254, 204] width 138 height 21
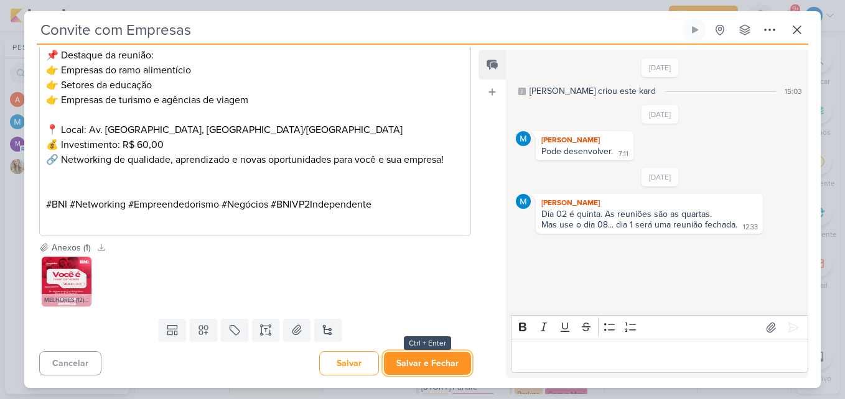
click at [447, 367] on button "Salvar e Fechar" at bounding box center [427, 363] width 87 height 23
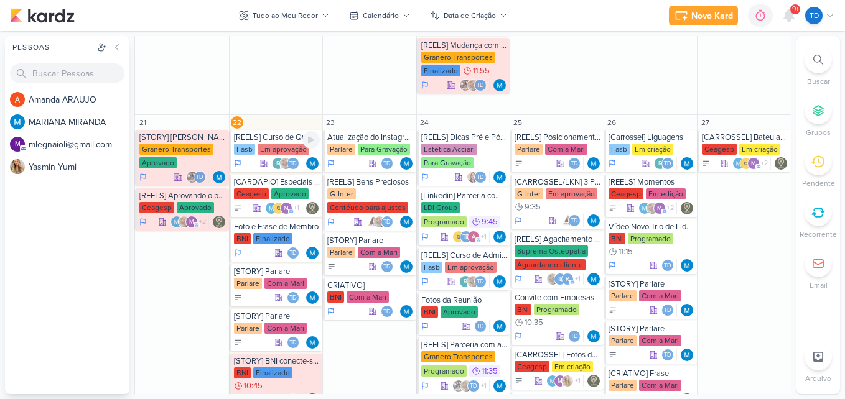
scroll to position [996, 0]
